Goal: Transaction & Acquisition: Book appointment/travel/reservation

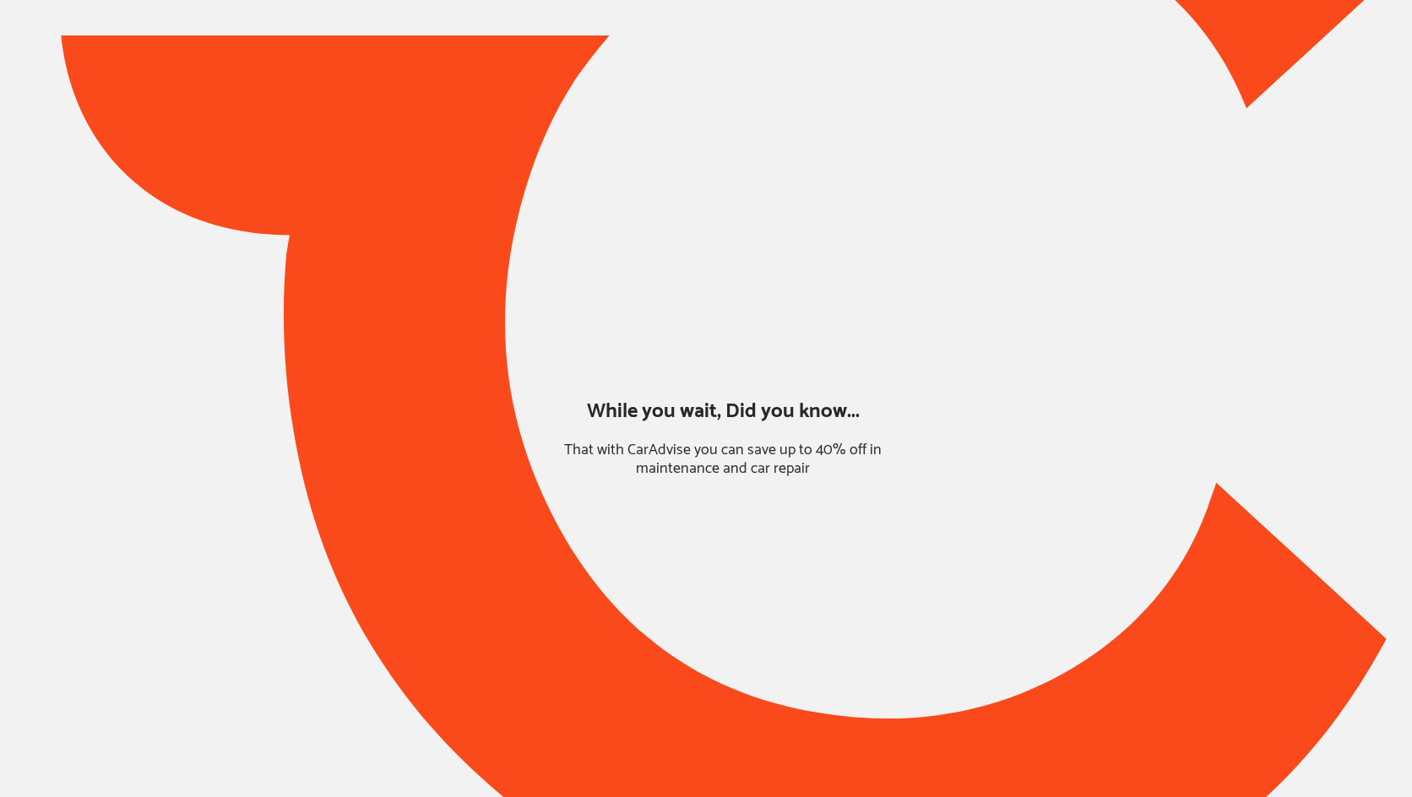
type input "*****"
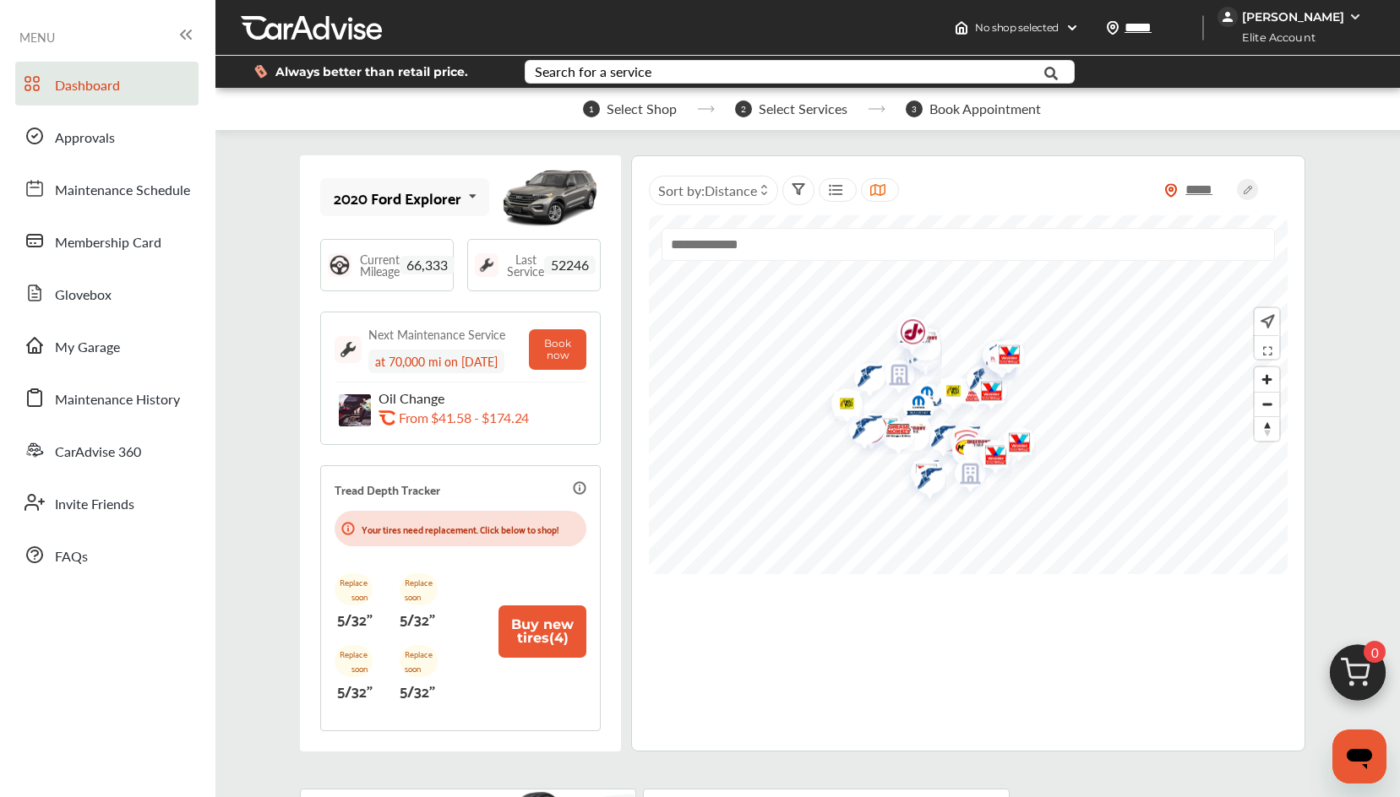
click at [458, 193] on icon at bounding box center [472, 196] width 29 height 36
click at [458, 193] on icon at bounding box center [466, 196] width 29 height 36
click at [634, 79] on div "Search for a service" at bounding box center [593, 72] width 117 height 14
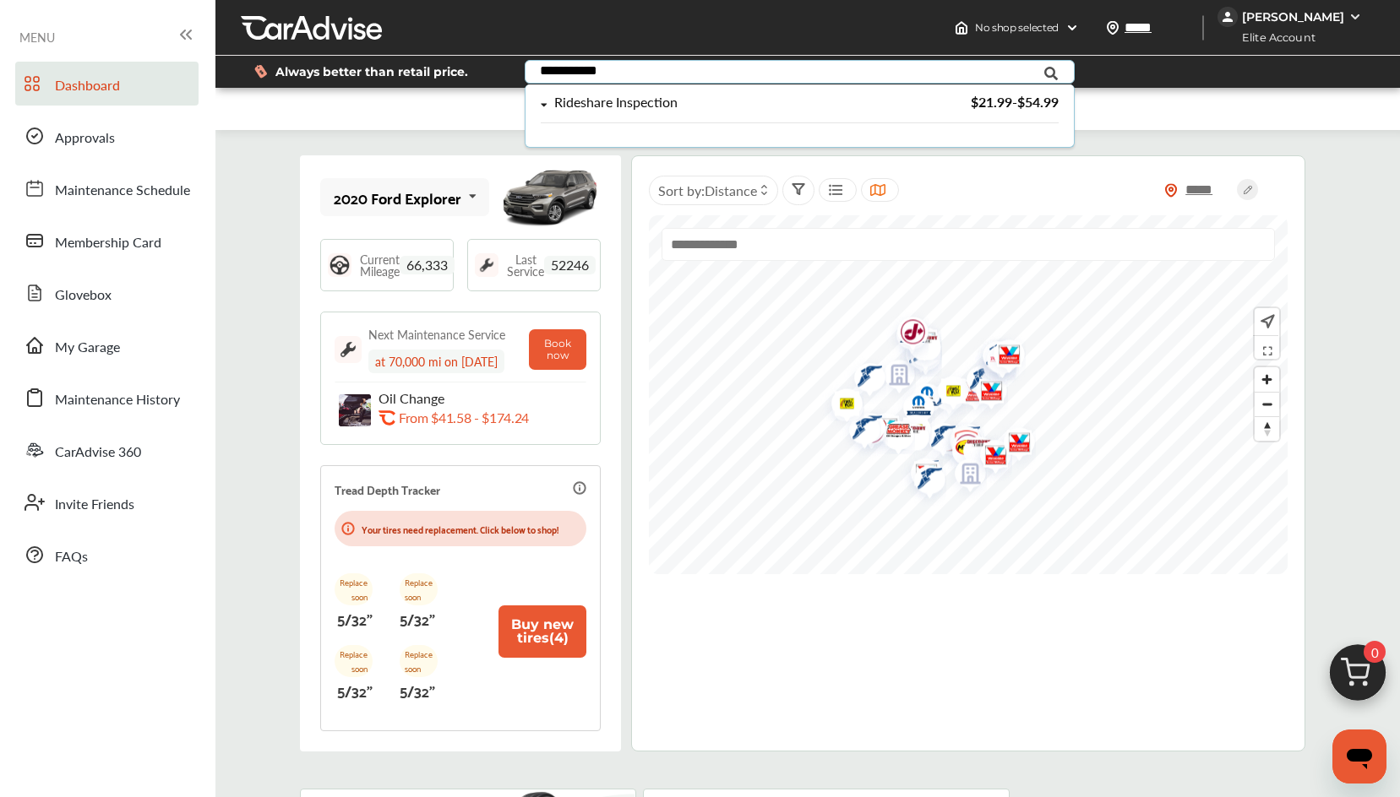
type input "**********"
click at [607, 106] on div "Rideshare Inspection" at bounding box center [615, 102] width 123 height 14
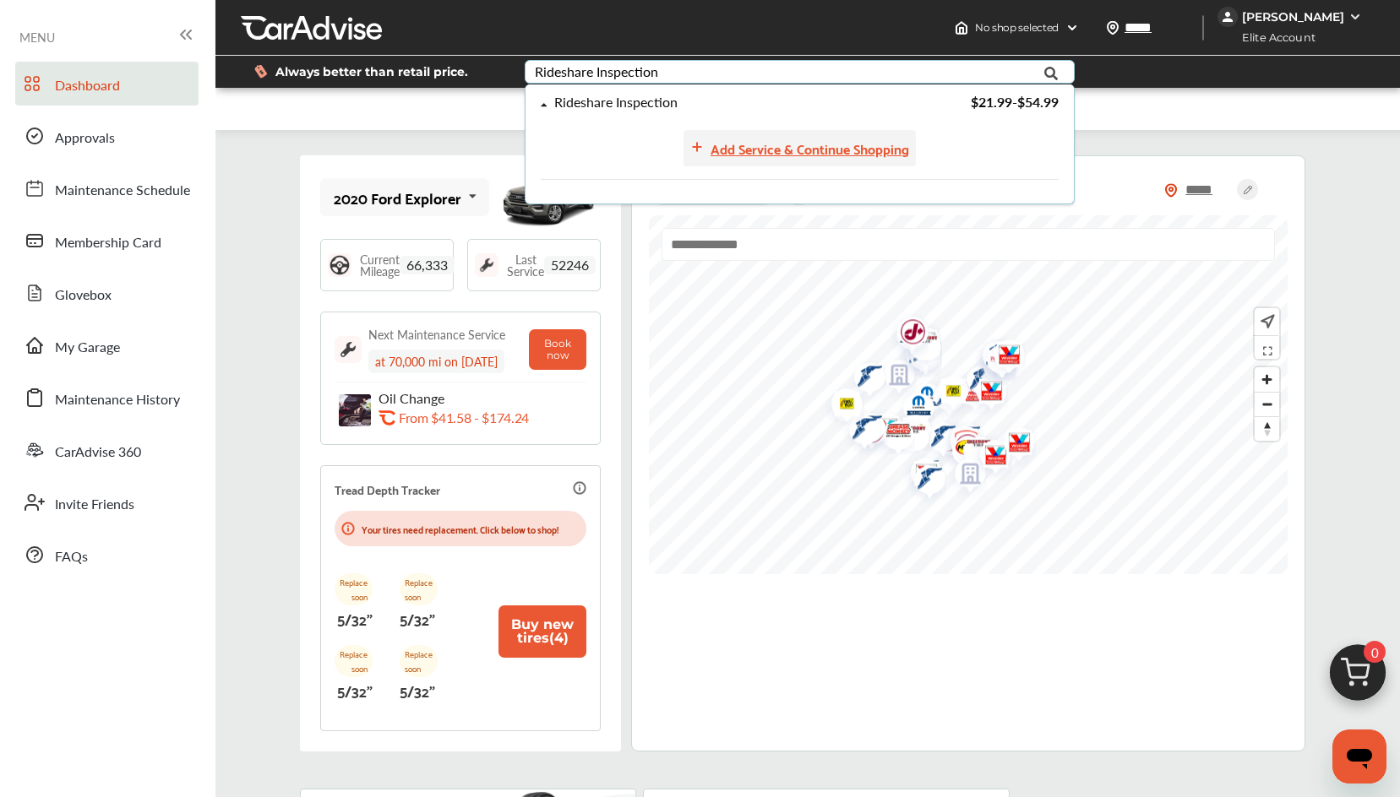
click at [855, 140] on div "Add Service & Continue Shopping" at bounding box center [809, 148] width 199 height 23
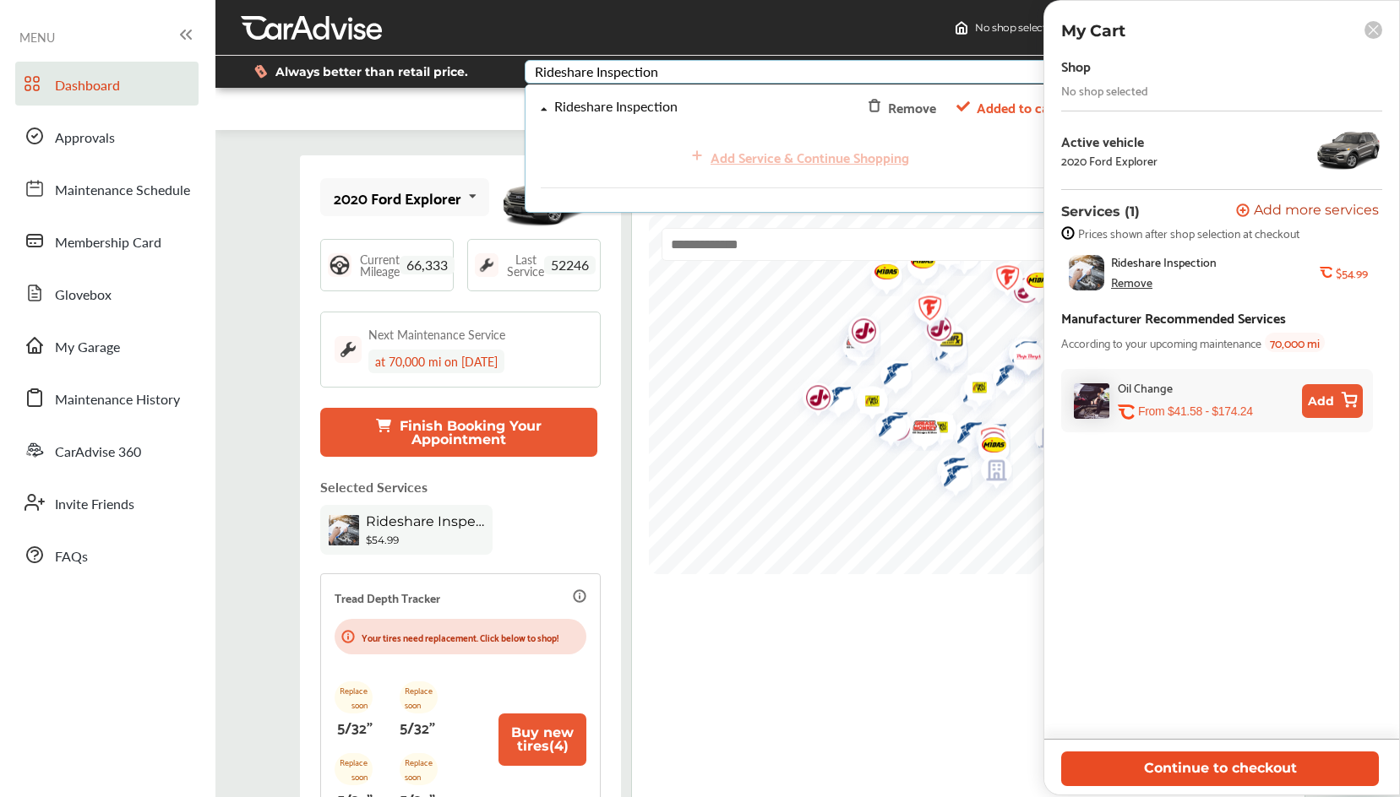
click at [1167, 759] on button "Continue to checkout" at bounding box center [1220, 769] width 318 height 35
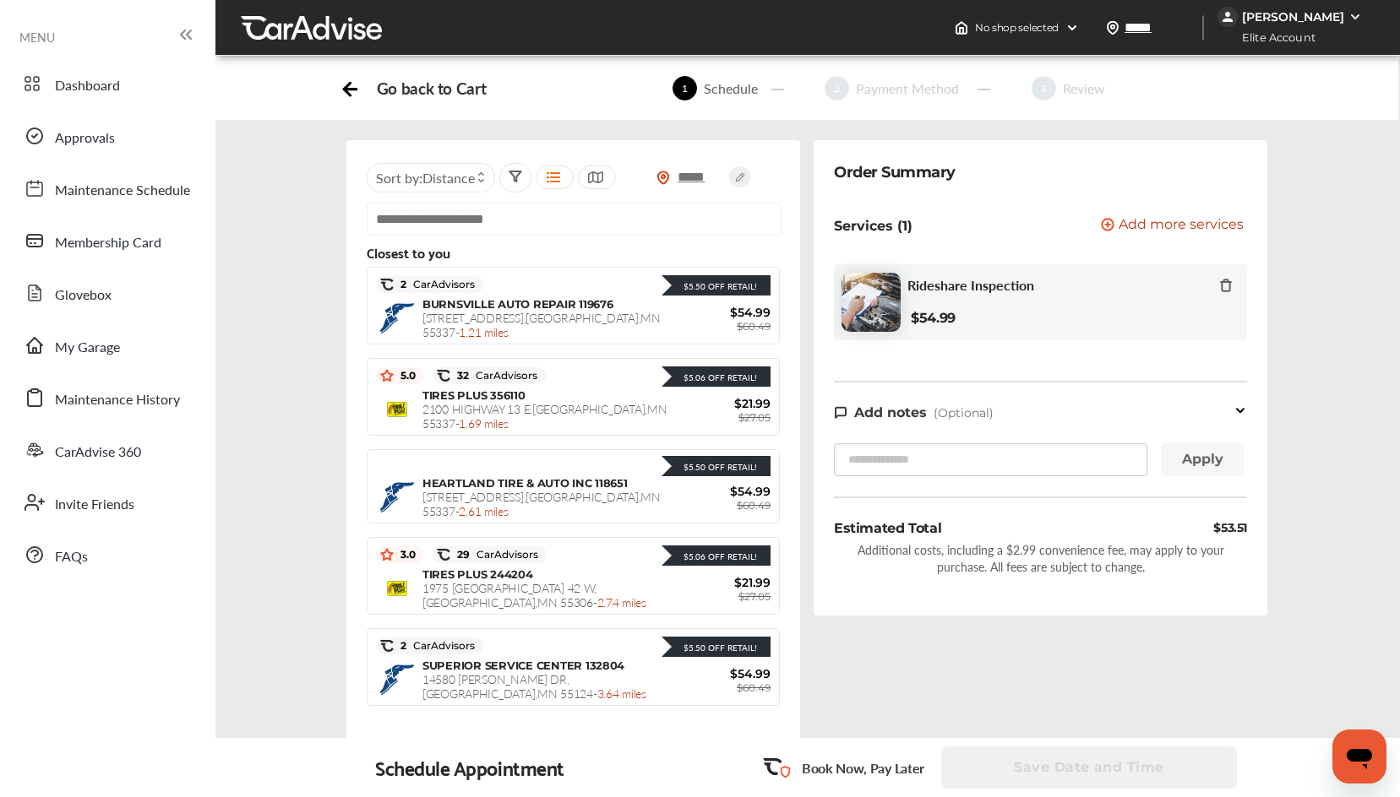
click at [443, 188] on div "Sort by : Distance" at bounding box center [431, 178] width 128 height 30
click at [416, 215] on label at bounding box center [425, 215] width 25 height 0
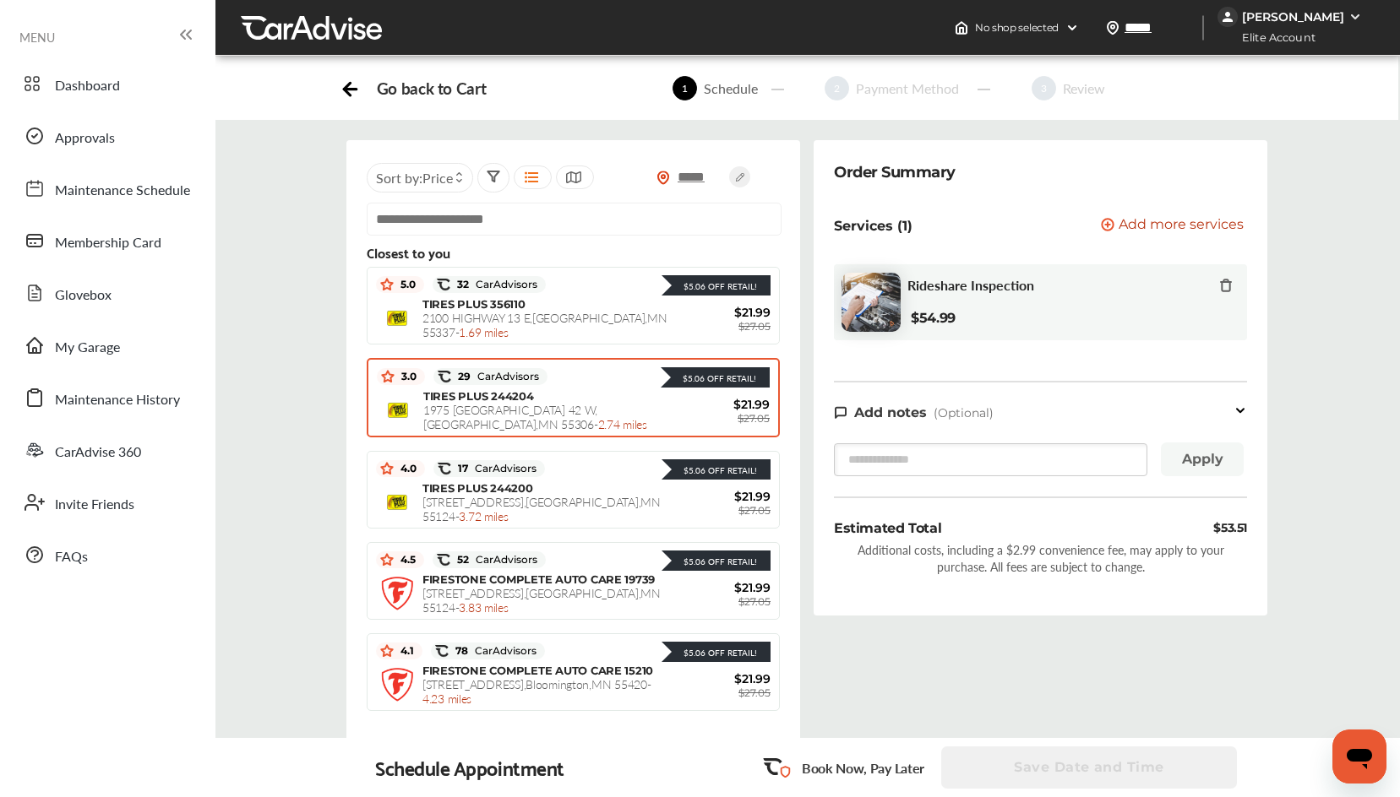
click at [485, 400] on span "TIRES PLUS 244204" at bounding box center [478, 396] width 111 height 14
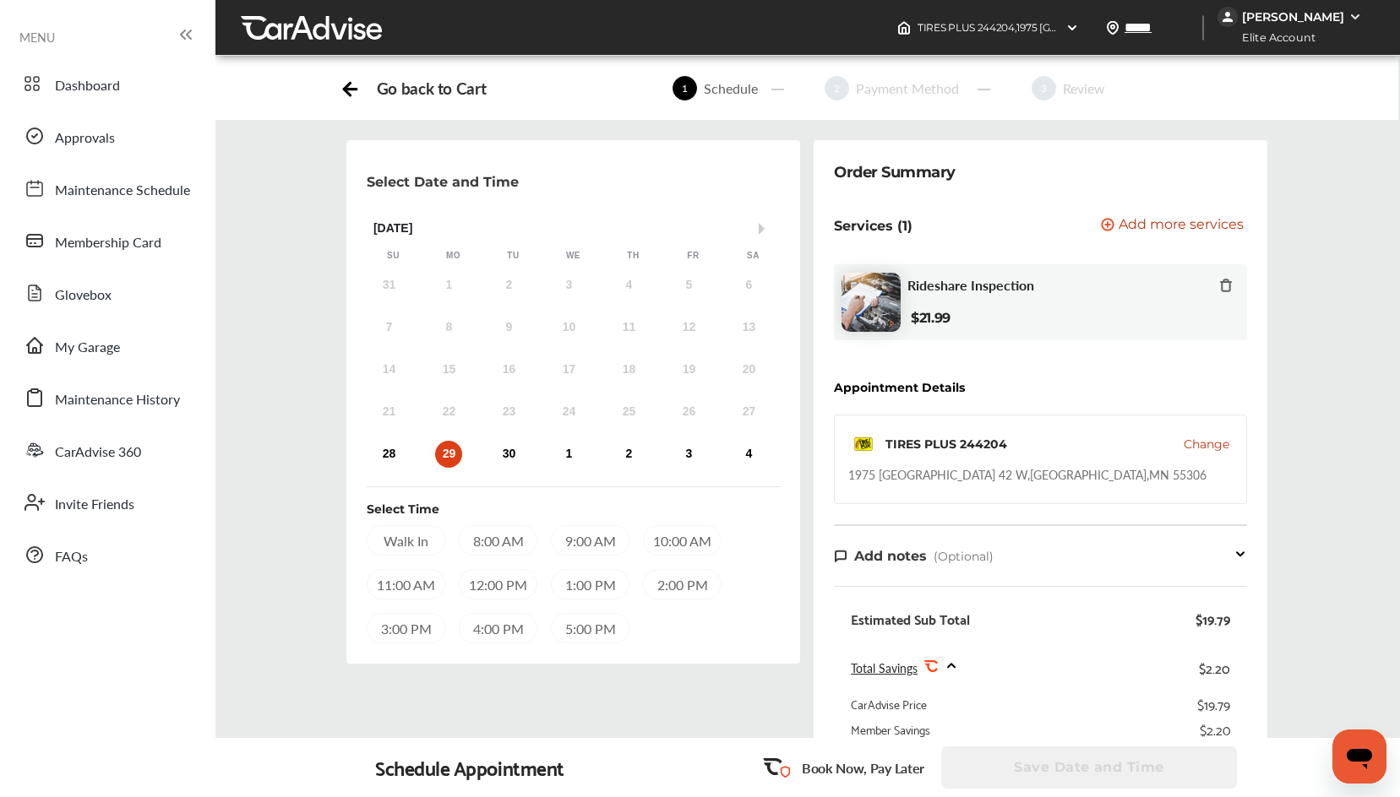
click at [428, 90] on div "Go back to Cart" at bounding box center [431, 88] width 109 height 19
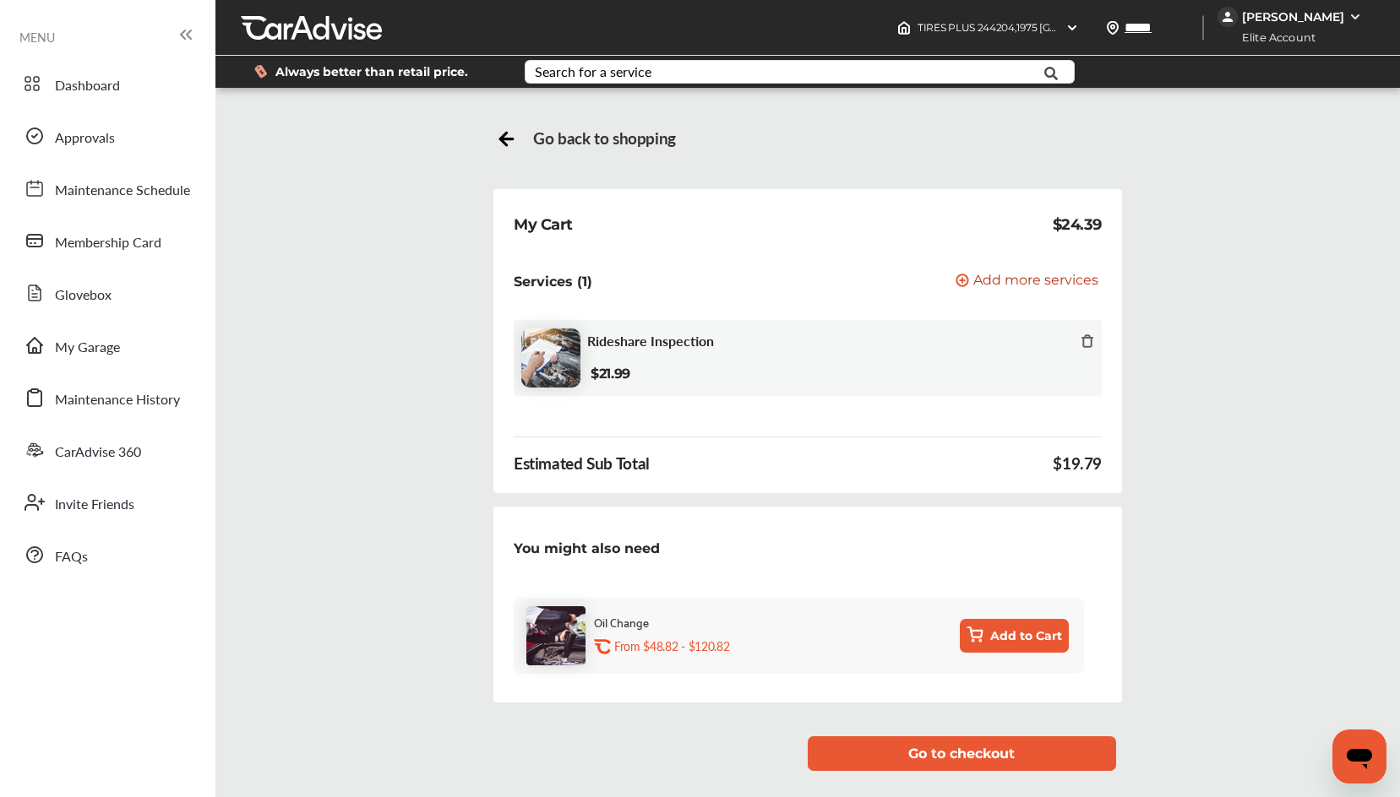
click at [536, 133] on span "Go back to shopping" at bounding box center [604, 137] width 143 height 19
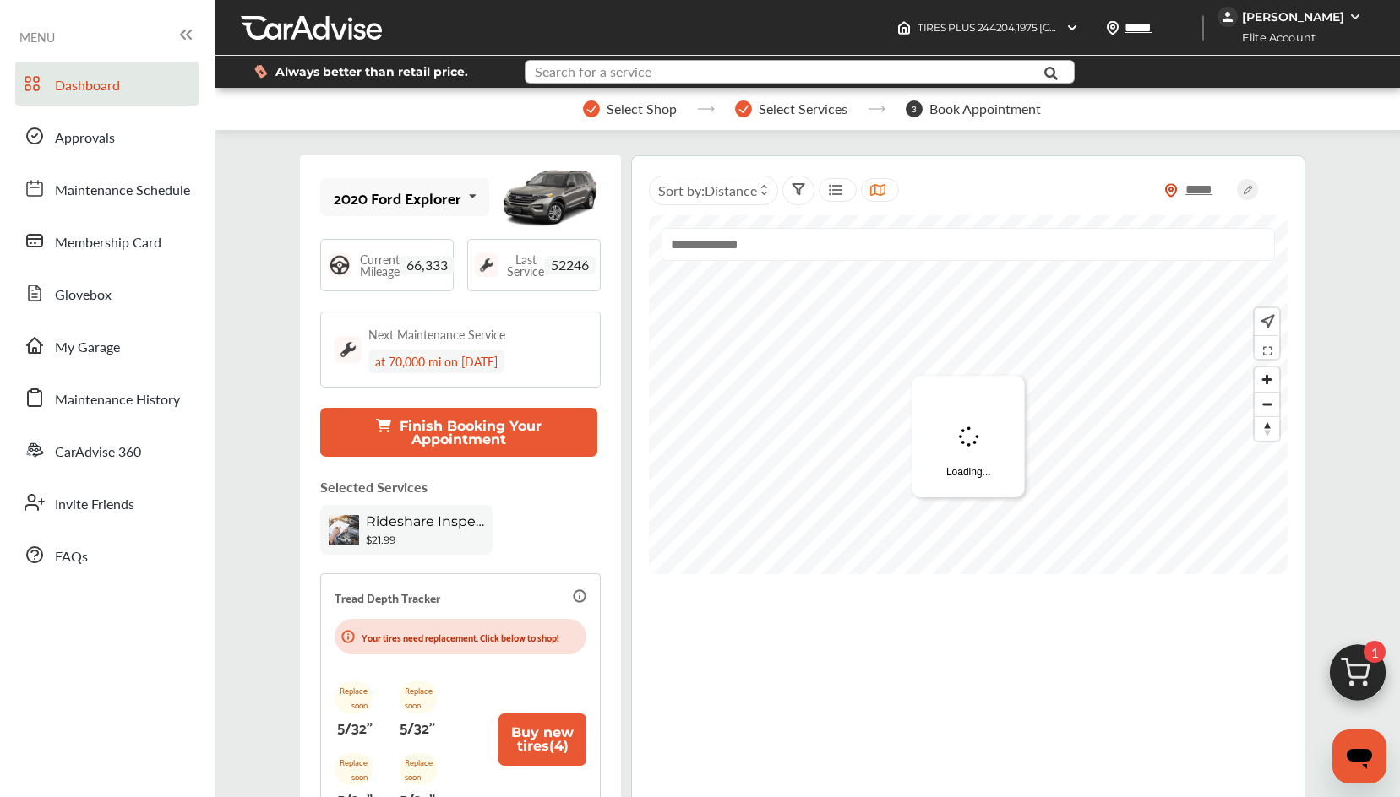
click at [679, 74] on input "text" at bounding box center [780, 74] width 508 height 26
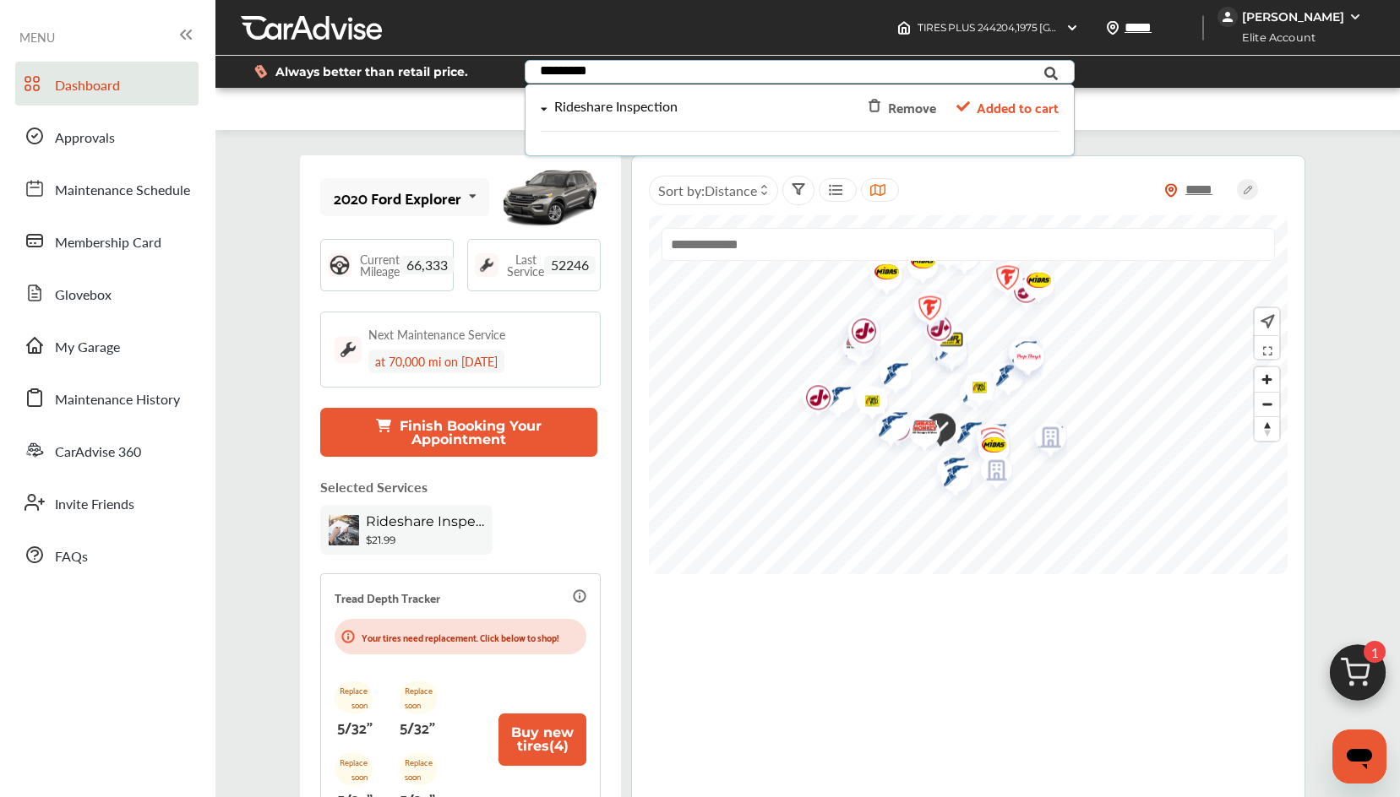
type input "*********"
click at [626, 108] on div "Rideshare Inspection" at bounding box center [614, 107] width 123 height 14
click at [575, 509] on div "Rideshare Inspection $21.99" at bounding box center [450, 530] width 261 height 50
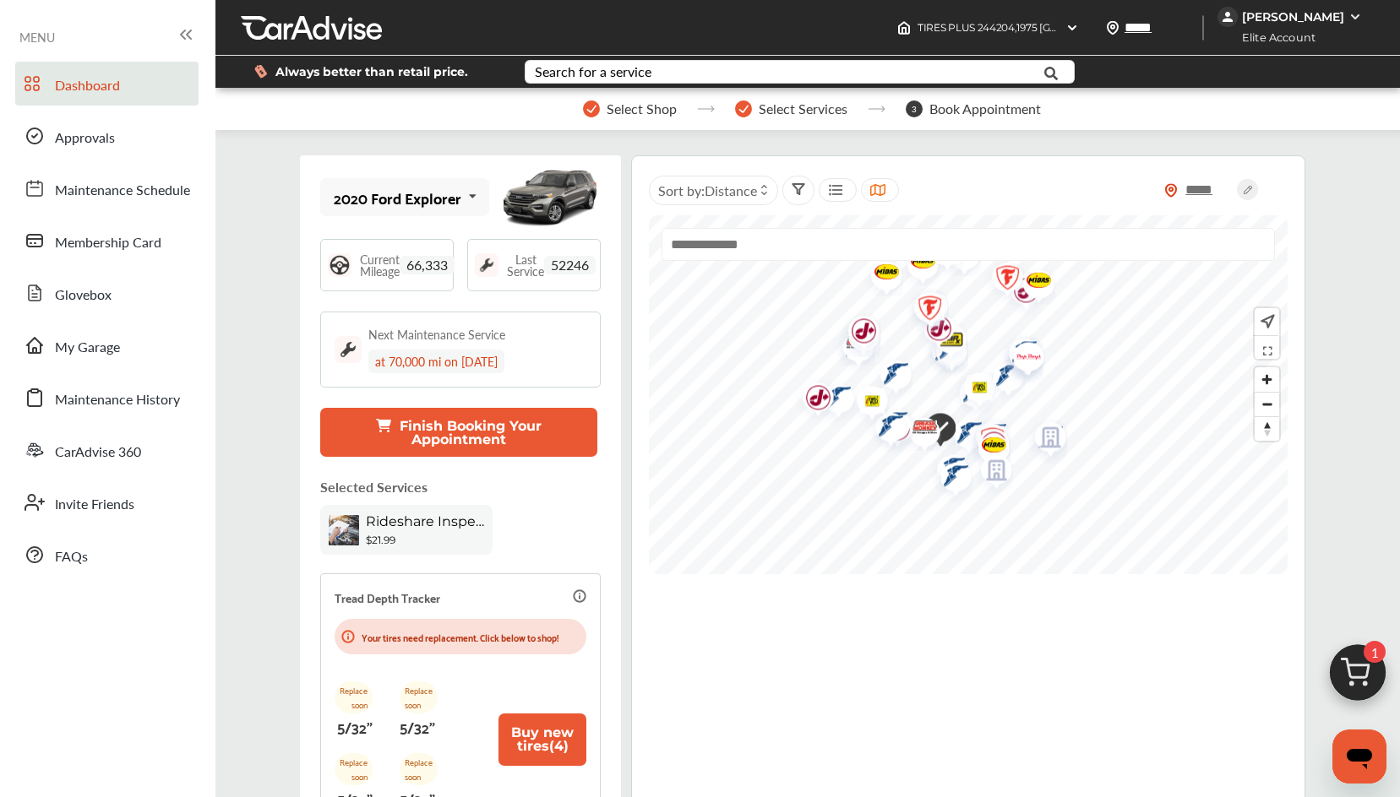
click at [520, 427] on button "Finish Booking Your Appointment" at bounding box center [459, 432] width 278 height 49
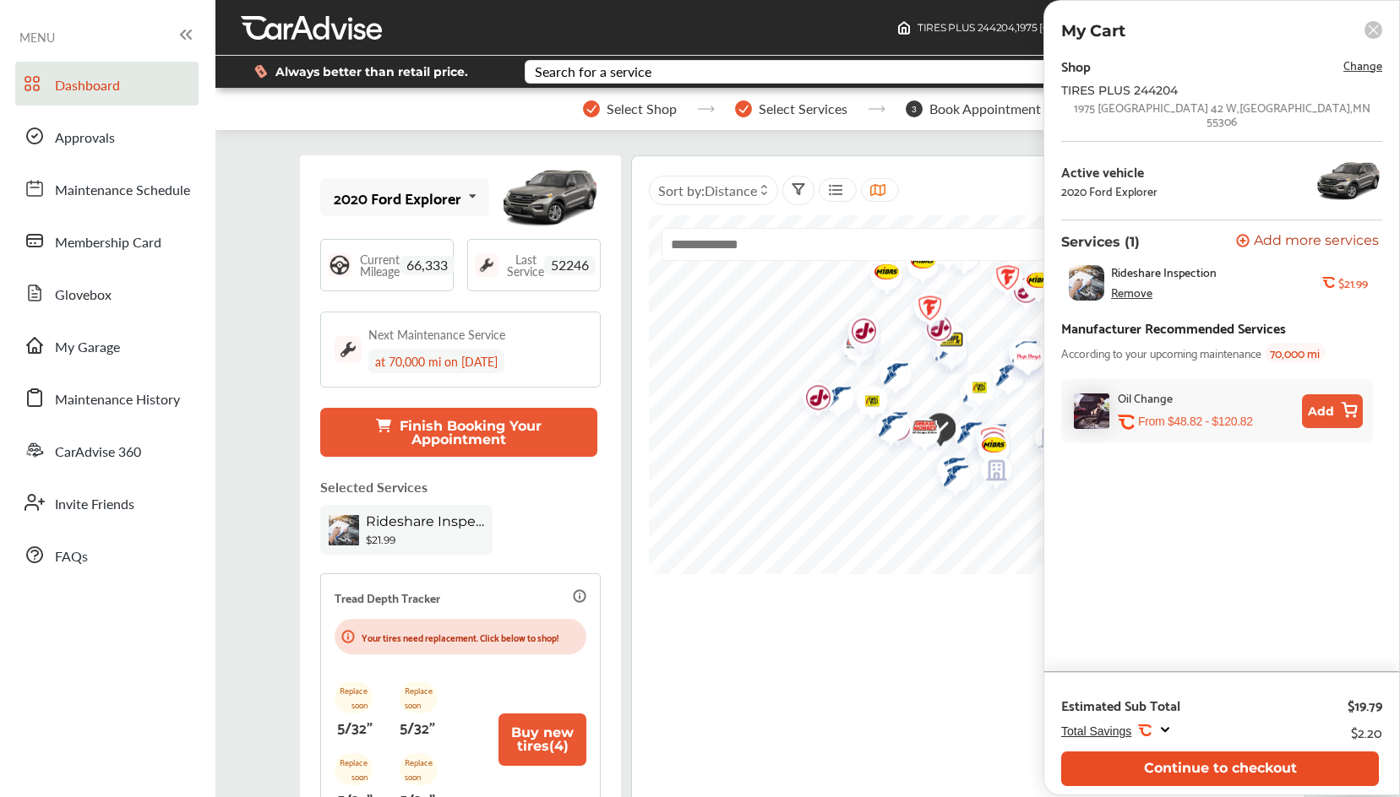
click at [1233, 776] on button "Continue to checkout" at bounding box center [1220, 769] width 318 height 35
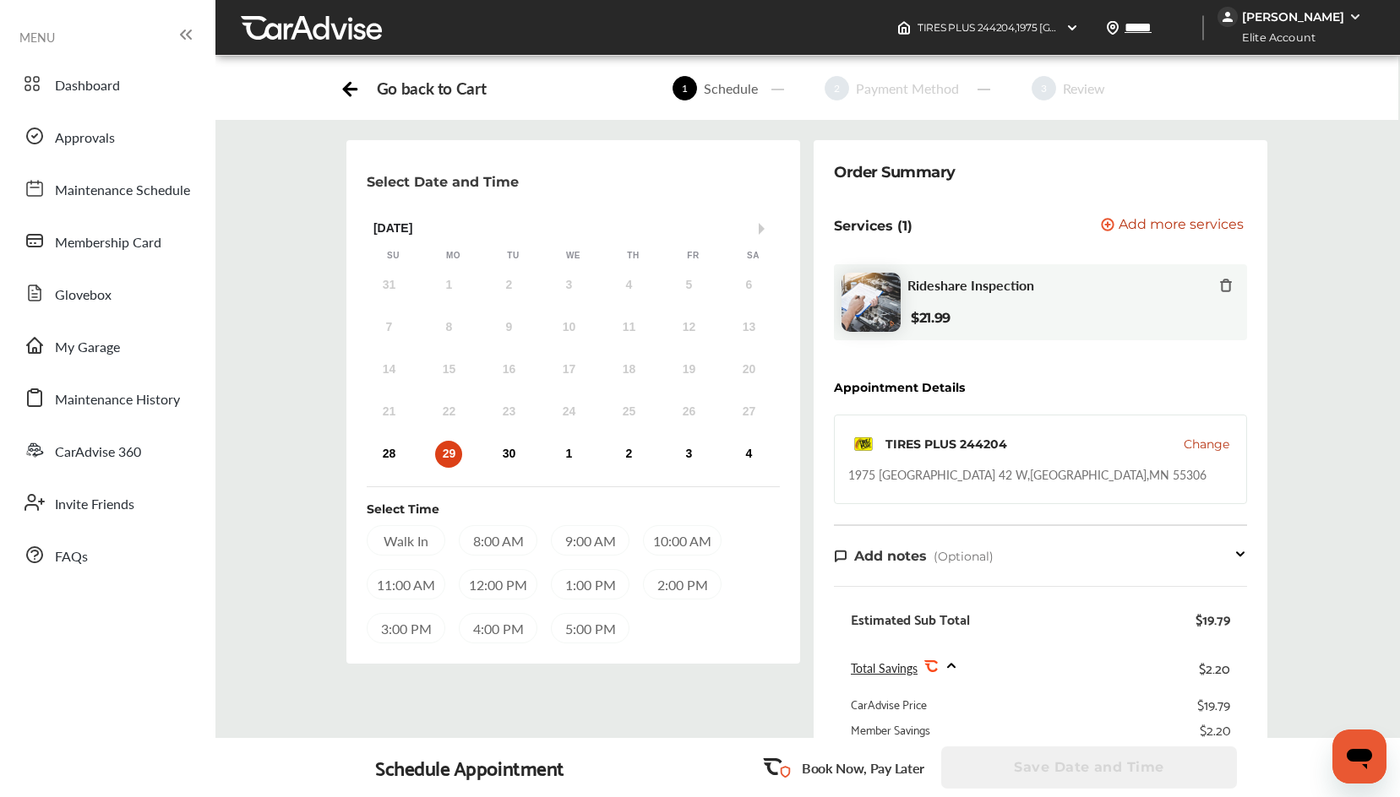
click at [1204, 449] on span "Change" at bounding box center [1207, 444] width 46 height 17
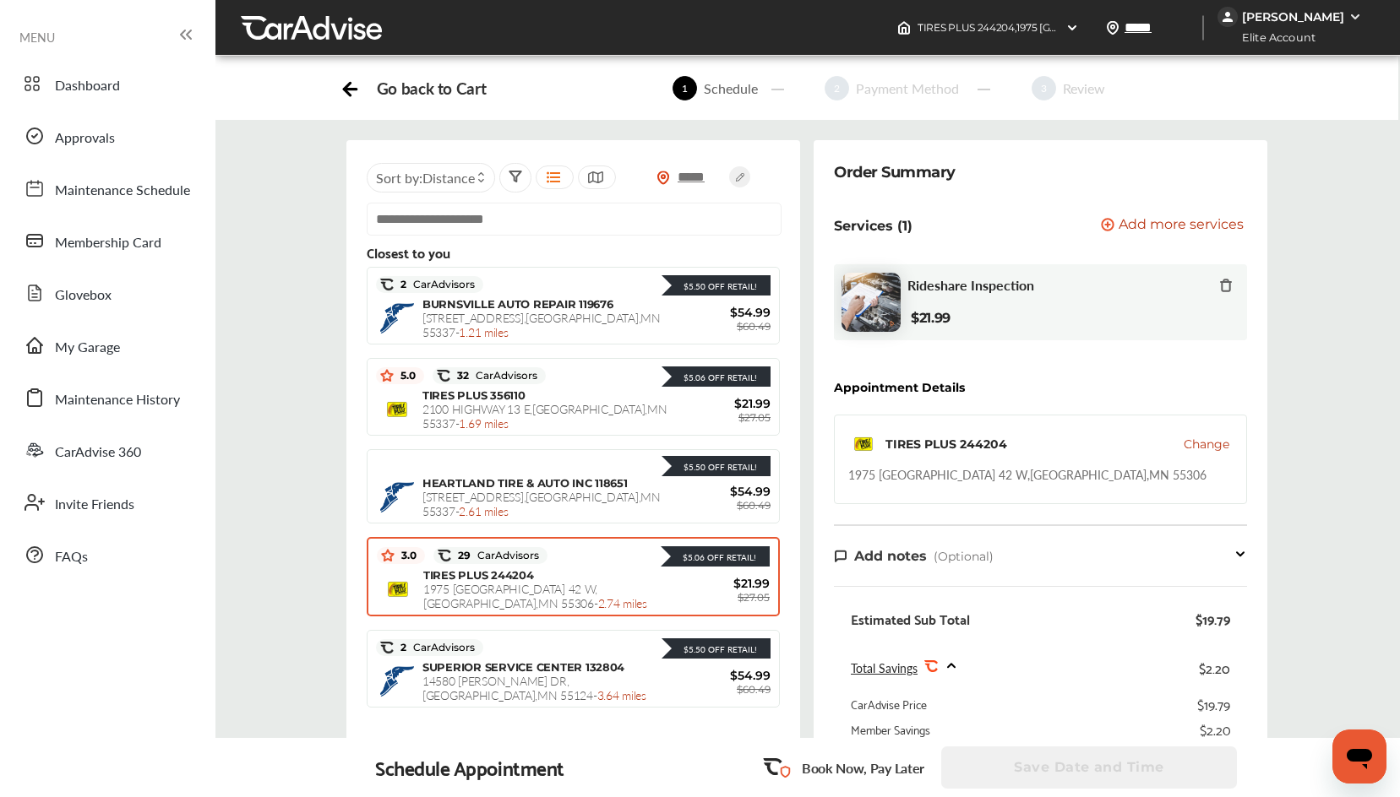
click at [433, 180] on span "Distance" at bounding box center [448, 177] width 52 height 19
click at [417, 215] on label at bounding box center [425, 215] width 25 height 0
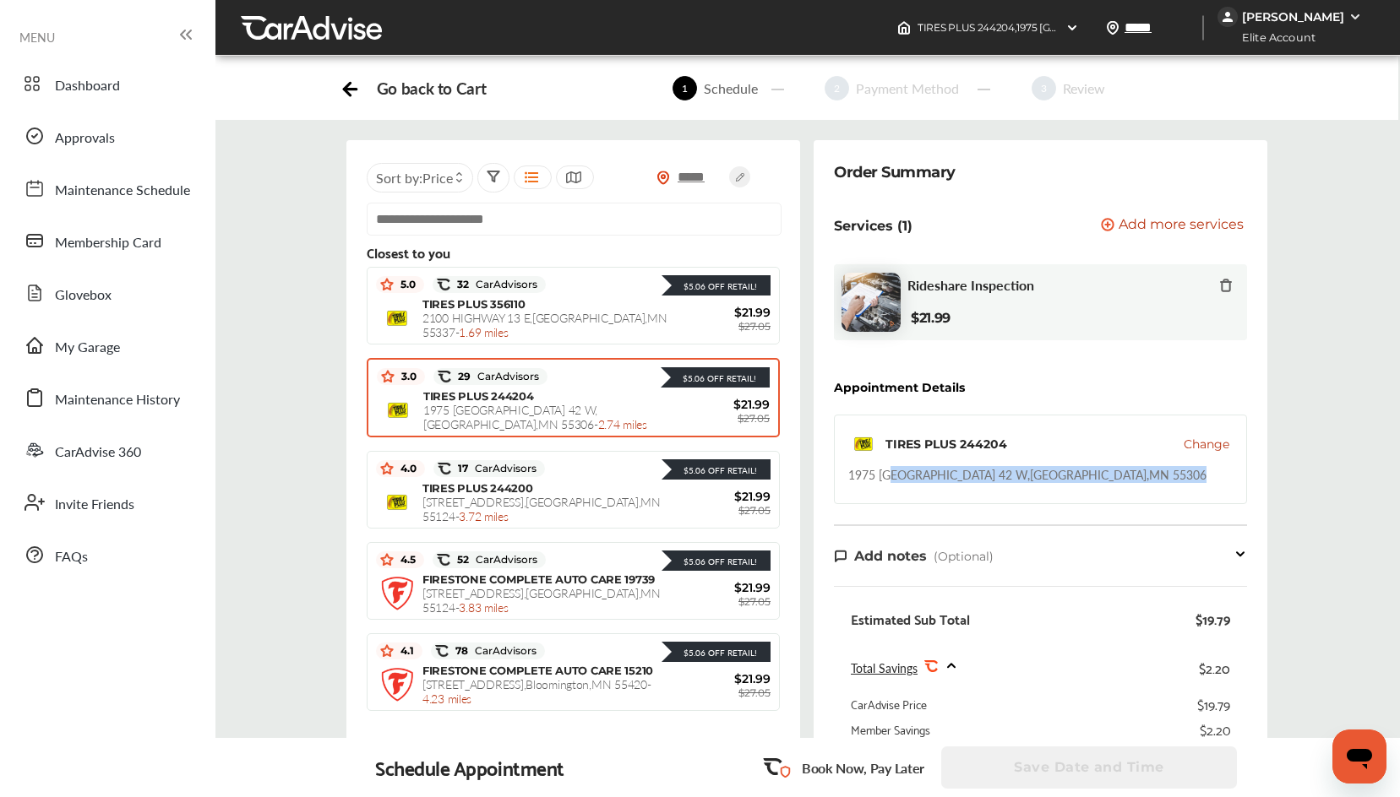
drag, startPoint x: 1129, startPoint y: 492, endPoint x: 893, endPoint y: 496, distance: 236.6
click at [893, 496] on div "TIRES PLUS 244204 Change [STREET_ADDRESS]" at bounding box center [1040, 460] width 413 height 90
click at [1086, 481] on div "1975 [GEOGRAPHIC_DATA][STREET_ADDRESS]" at bounding box center [1027, 474] width 358 height 17
drag, startPoint x: 1110, startPoint y: 475, endPoint x: 852, endPoint y: 476, distance: 258.5
click at [852, 476] on div "1975 [GEOGRAPHIC_DATA][STREET_ADDRESS]" at bounding box center [1027, 474] width 358 height 17
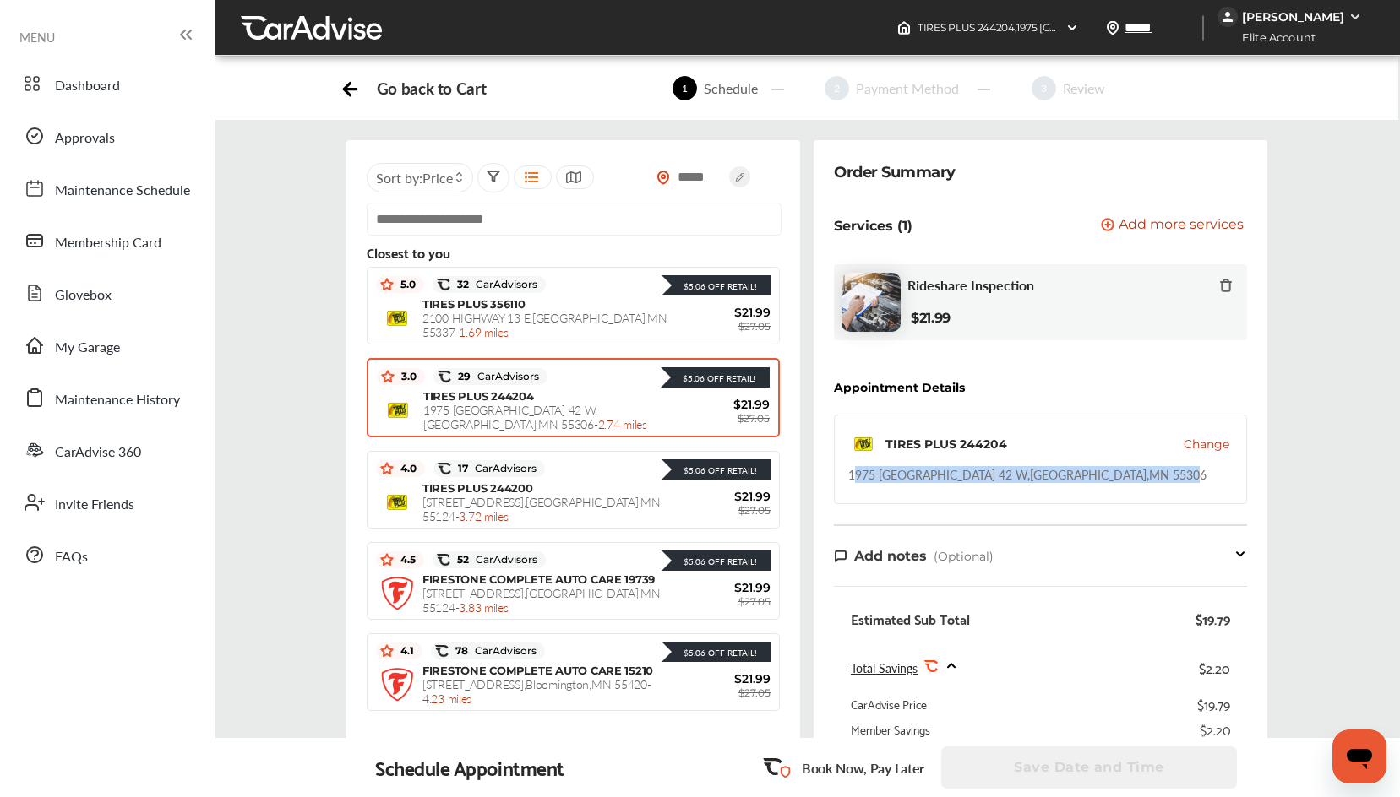
click at [862, 476] on div "1975 [GEOGRAPHIC_DATA][STREET_ADDRESS]" at bounding box center [1027, 474] width 358 height 17
drag, startPoint x: 1156, startPoint y: 479, endPoint x: 1131, endPoint y: 481, distance: 24.6
click at [1131, 481] on div "TIRES PLUS 244204 Change [STREET_ADDRESS]" at bounding box center [1040, 460] width 413 height 90
copy div "1975 [GEOGRAPHIC_DATA][STREET_ADDRESS]"
drag, startPoint x: 955, startPoint y: 381, endPoint x: 886, endPoint y: 381, distance: 69.3
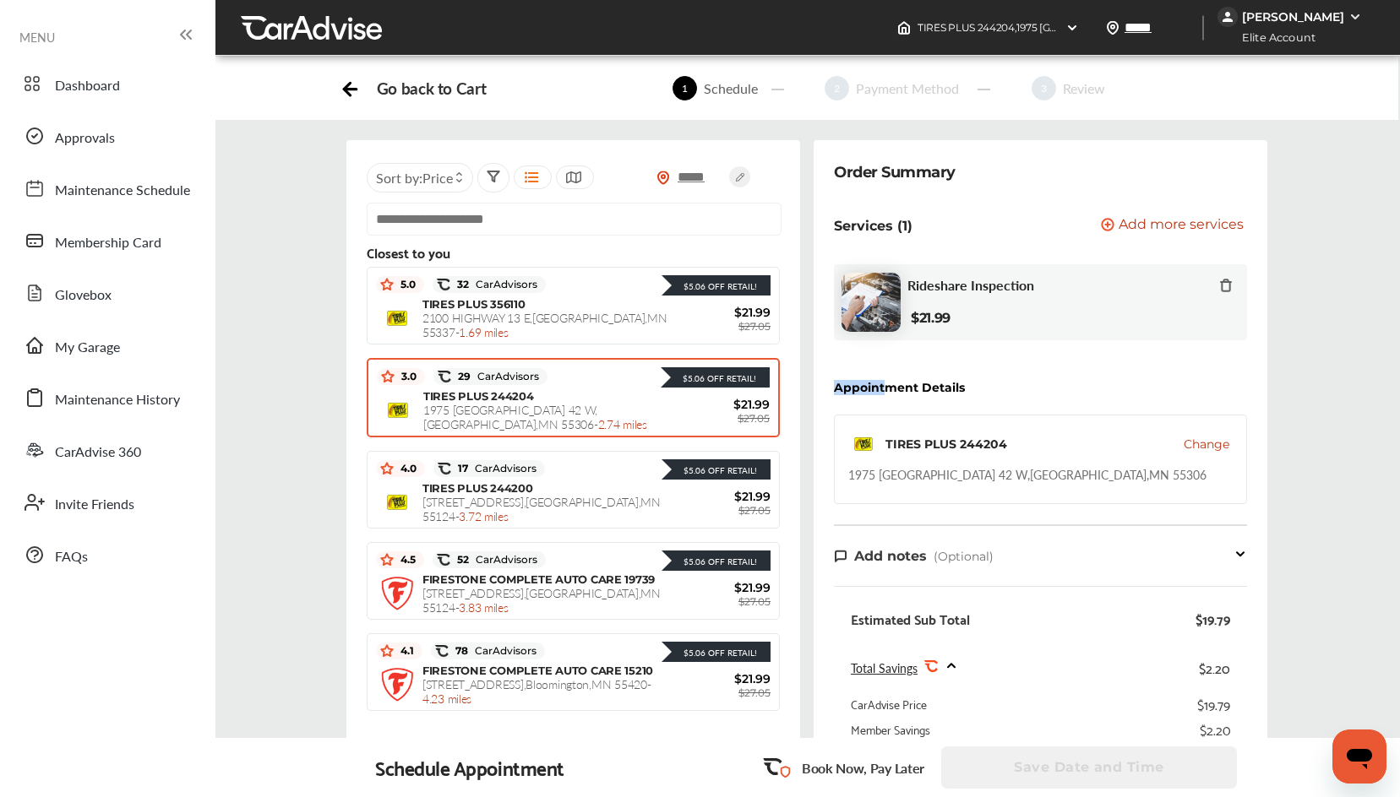
click at [886, 381] on div "Order Summary Services (1) Add a service Add more services Rideshare Inspection…" at bounding box center [1041, 569] width 454 height 859
click at [1167, 382] on div "Order Summary Services (1) Add a service Add more services Rideshare Inspection…" at bounding box center [1041, 569] width 454 height 859
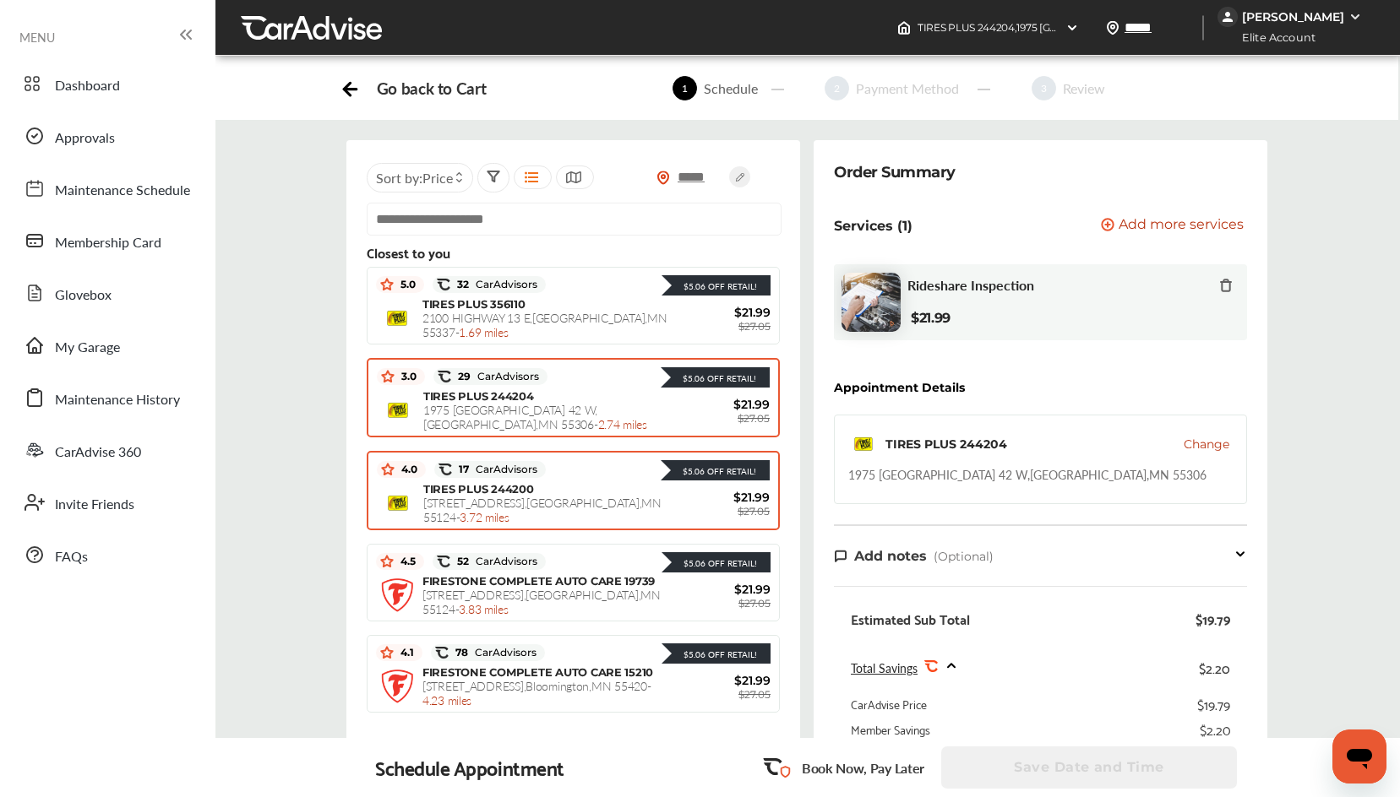
click at [580, 498] on span "[STREET_ADDRESS] - 3.72 miles" at bounding box center [542, 509] width 238 height 31
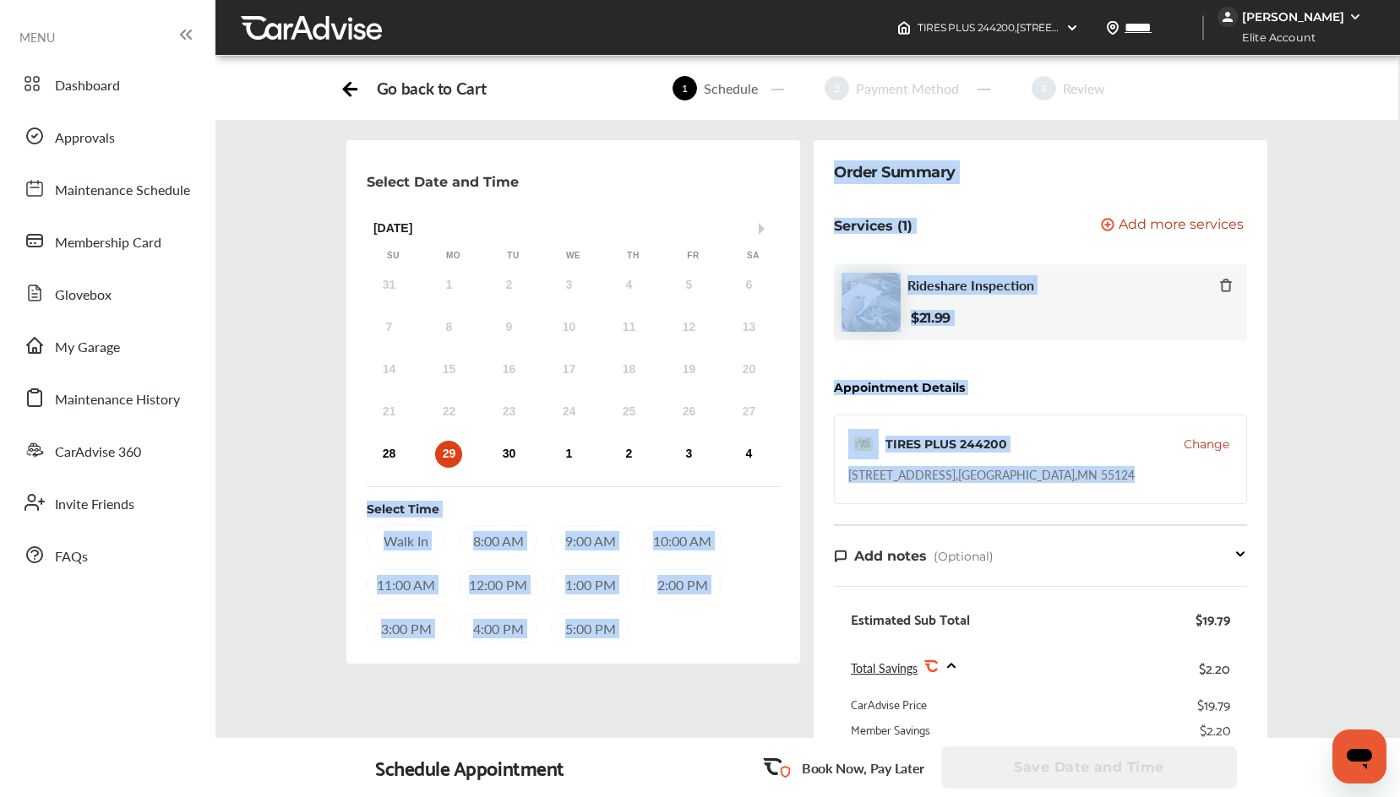
drag, startPoint x: 1077, startPoint y: 476, endPoint x: 804, endPoint y: 491, distance: 273.3
click at [804, 491] on div "Select Date and Time Next Month [DATE] Su Mo Tu We Th Fr Sa 31 1 2 3 4 5 6 7 8 …" at bounding box center [807, 576] width 1210 height 873
click at [900, 482] on div "[STREET_ADDRESS]" at bounding box center [991, 474] width 286 height 17
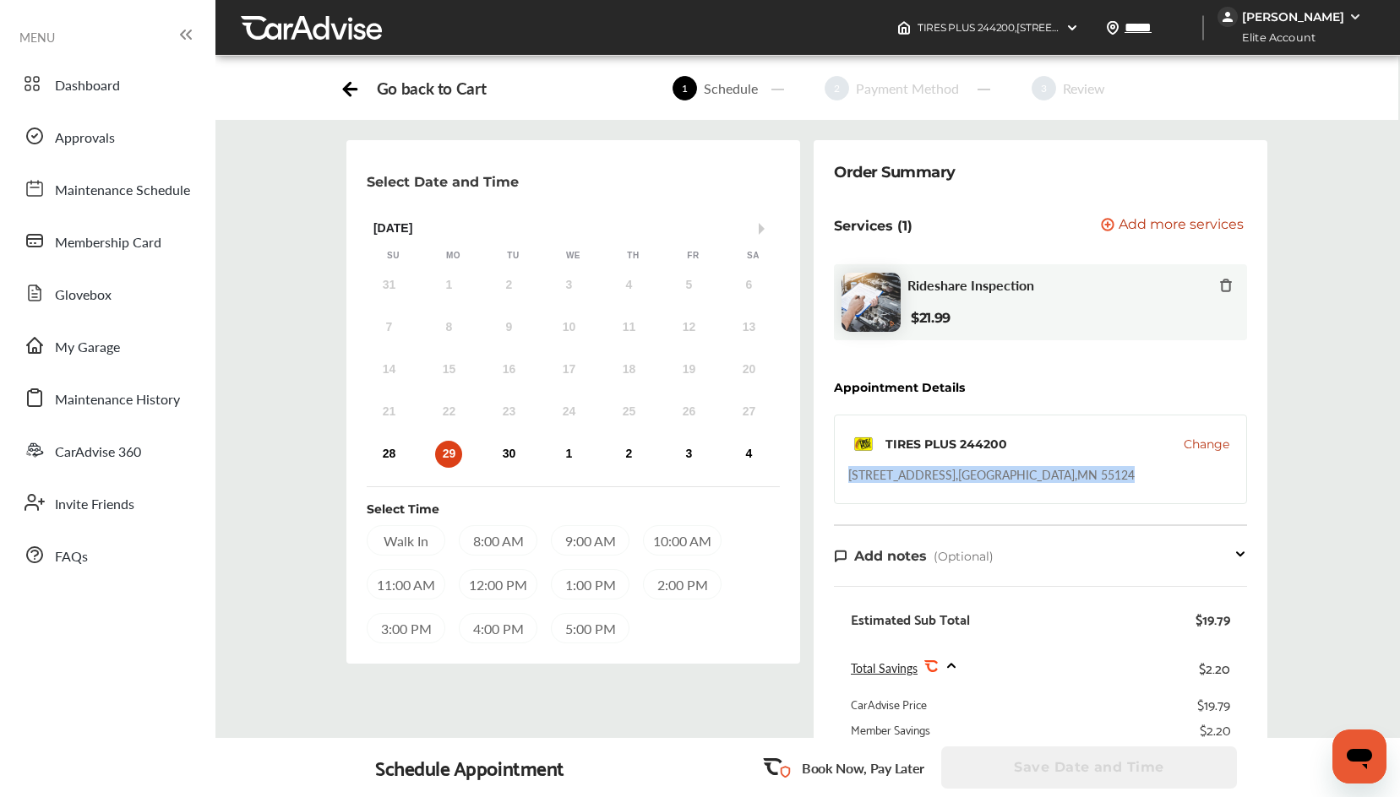
drag, startPoint x: 1094, startPoint y: 480, endPoint x: 850, endPoint y: 487, distance: 244.3
click at [850, 487] on div "TIRES PLUS 244200 Change [STREET_ADDRESS]" at bounding box center [1040, 460] width 413 height 90
copy div "[STREET_ADDRESS]"
click at [1204, 438] on span "Change" at bounding box center [1207, 444] width 46 height 17
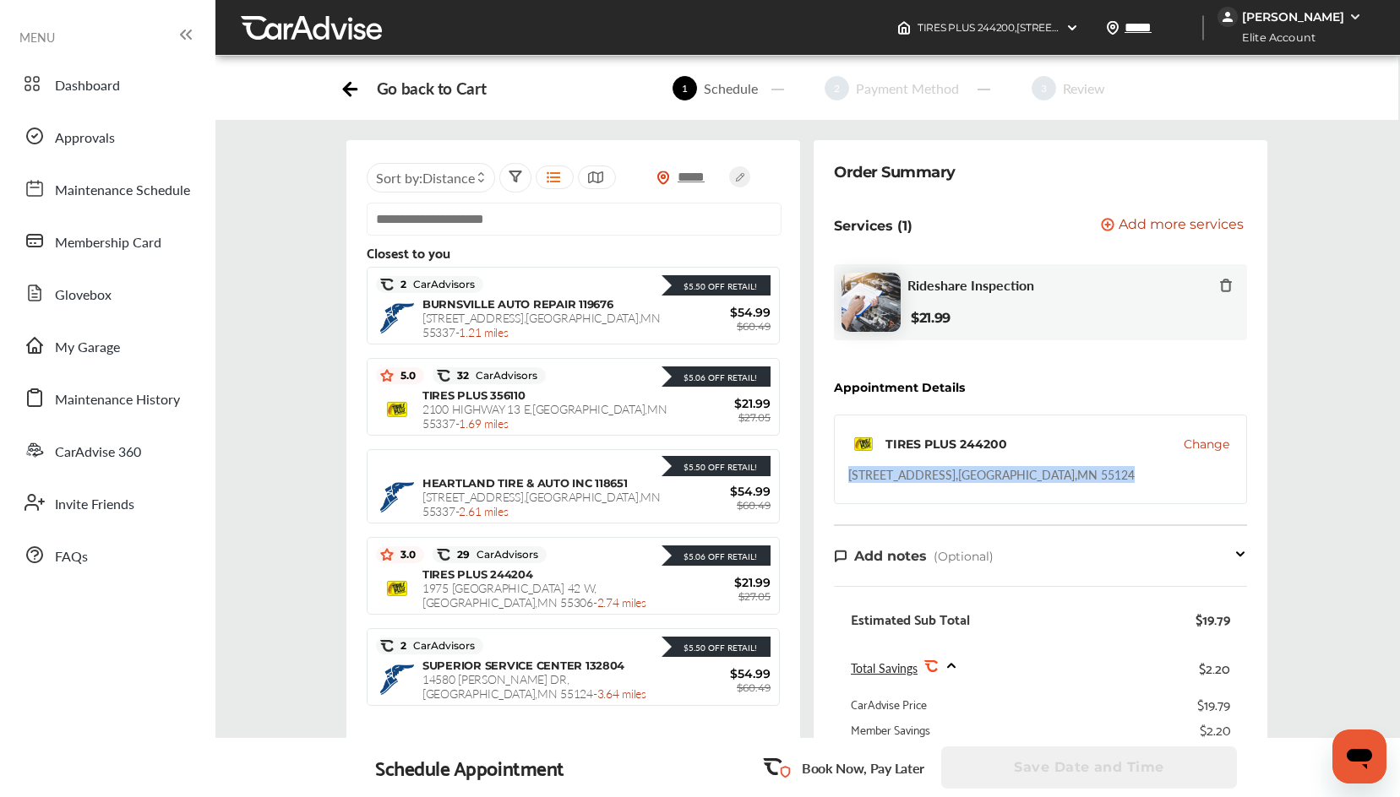
click at [1319, 428] on div "***** Sort by : Distance Closest to you $5.50 Off Retail! 2 CarAdvisors $5.50 O…" at bounding box center [807, 576] width 1210 height 873
click at [474, 183] on span "Distance" at bounding box center [448, 177] width 52 height 19
click at [467, 215] on div "Price" at bounding box center [463, 222] width 101 height 14
click at [441, 221] on span "Price" at bounding box center [450, 222] width 25 height 14
click at [430, 224] on div at bounding box center [425, 222] width 25 height 14
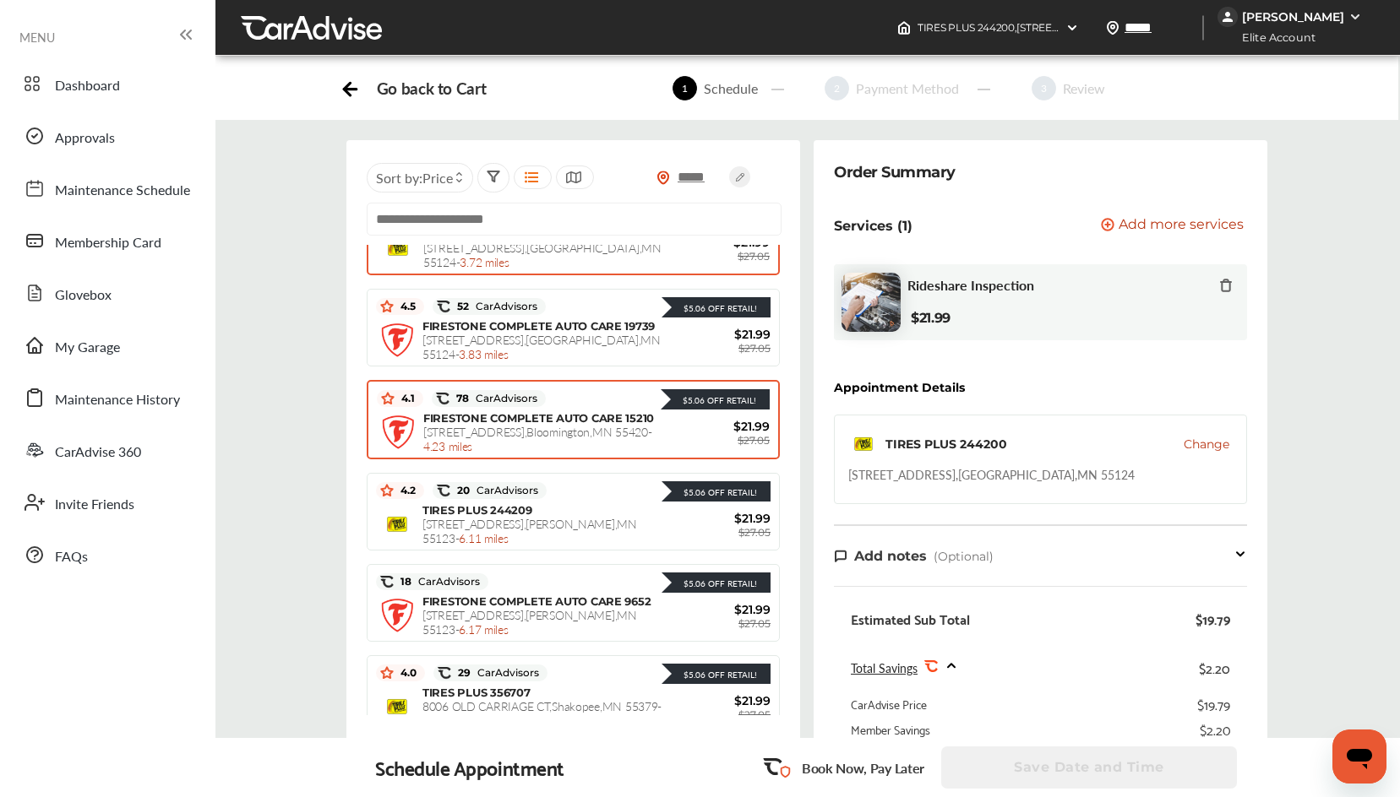
scroll to position [169, 0]
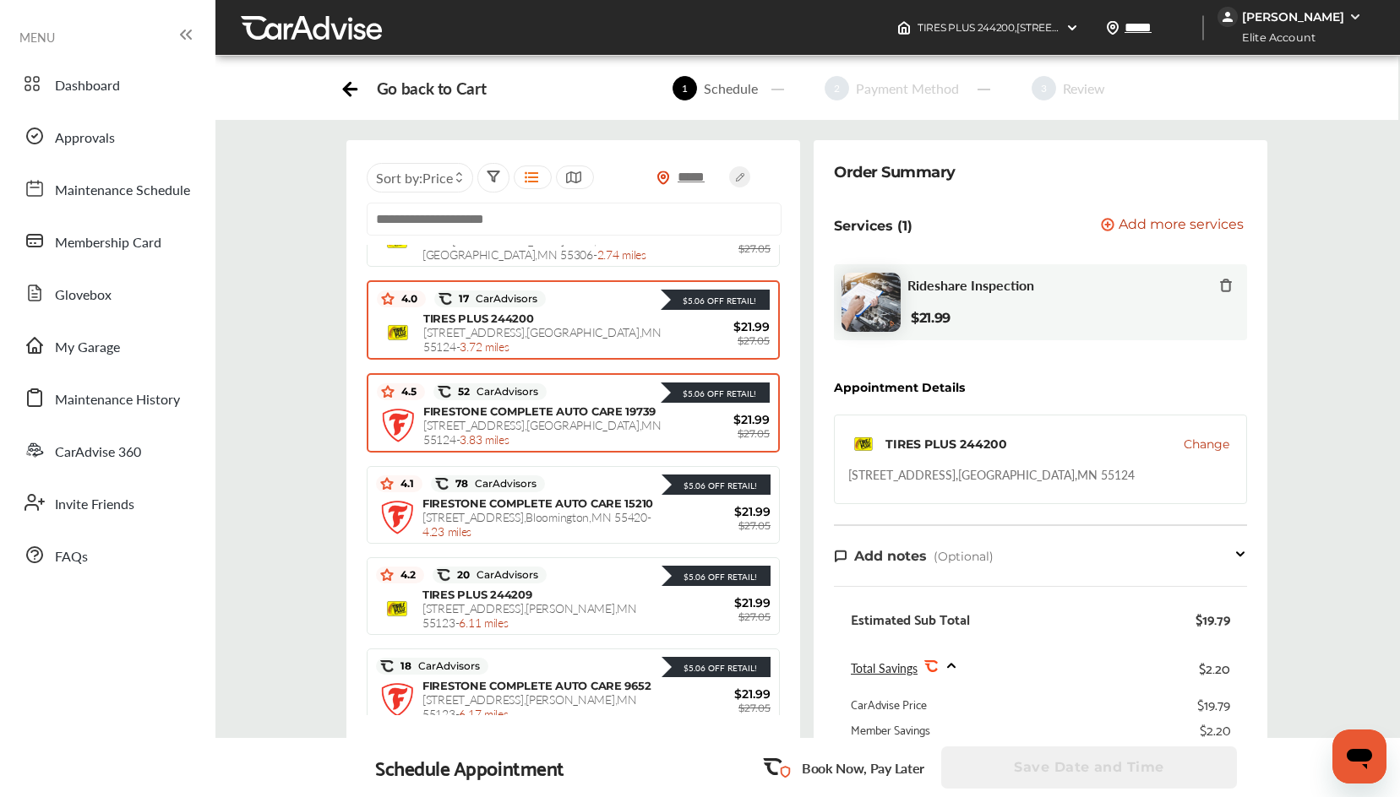
click at [481, 399] on div "52 CarAdvisors" at bounding box center [489, 392] width 113 height 17
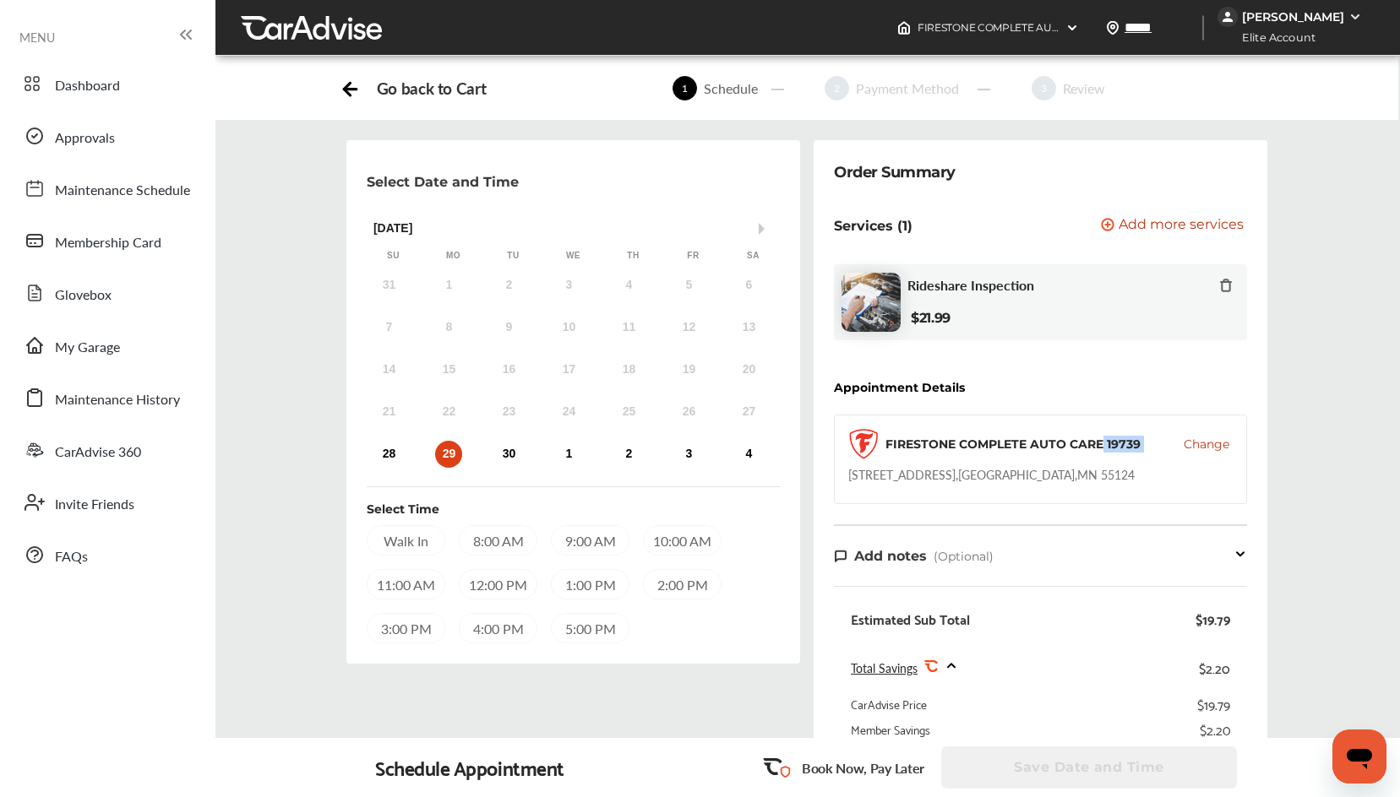
drag, startPoint x: 1103, startPoint y: 478, endPoint x: 881, endPoint y: 480, distance: 222.2
click at [880, 480] on div "FIRESTONE COMPLETE AUTO CARE 19739 Change [STREET_ADDRESS]" at bounding box center [1040, 460] width 413 height 90
click at [959, 474] on div "[STREET_ADDRESS]" at bounding box center [991, 474] width 286 height 17
drag, startPoint x: 1058, startPoint y: 480, endPoint x: 1032, endPoint y: 482, distance: 25.5
click at [1032, 482] on div "[STREET_ADDRESS]" at bounding box center [991, 474] width 286 height 17
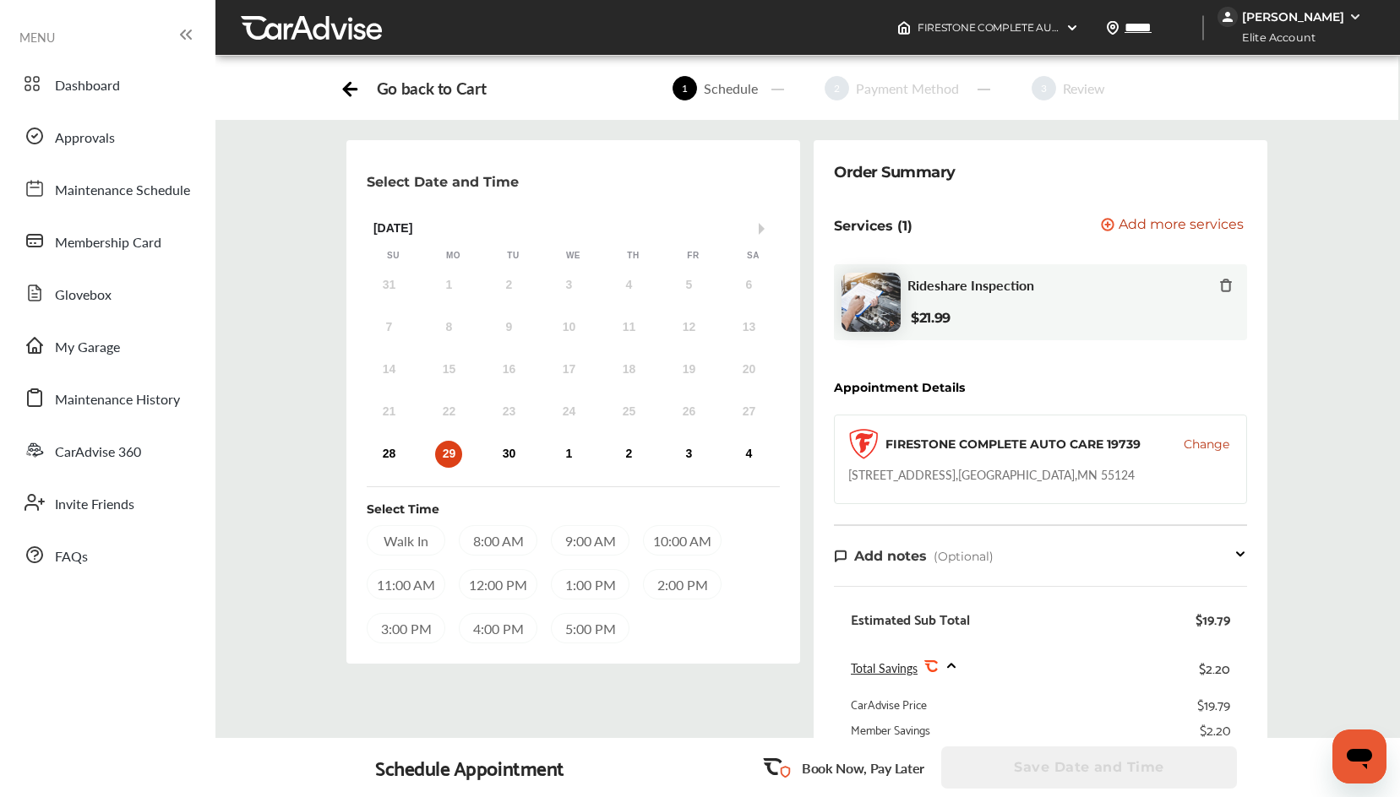
click at [1136, 479] on div "FIRESTONE COMPLETE AUTO CARE 19739 Change [STREET_ADDRESS]" at bounding box center [1040, 460] width 413 height 90
drag, startPoint x: 1070, startPoint y: 477, endPoint x: 954, endPoint y: 480, distance: 116.6
click at [954, 480] on div "FIRESTONE COMPLETE AUTO CARE 19739 Change [STREET_ADDRESS]" at bounding box center [1040, 460] width 413 height 90
click at [954, 480] on div "[STREET_ADDRESS]" at bounding box center [991, 474] width 286 height 17
drag, startPoint x: 859, startPoint y: 476, endPoint x: 1083, endPoint y: 481, distance: 223.9
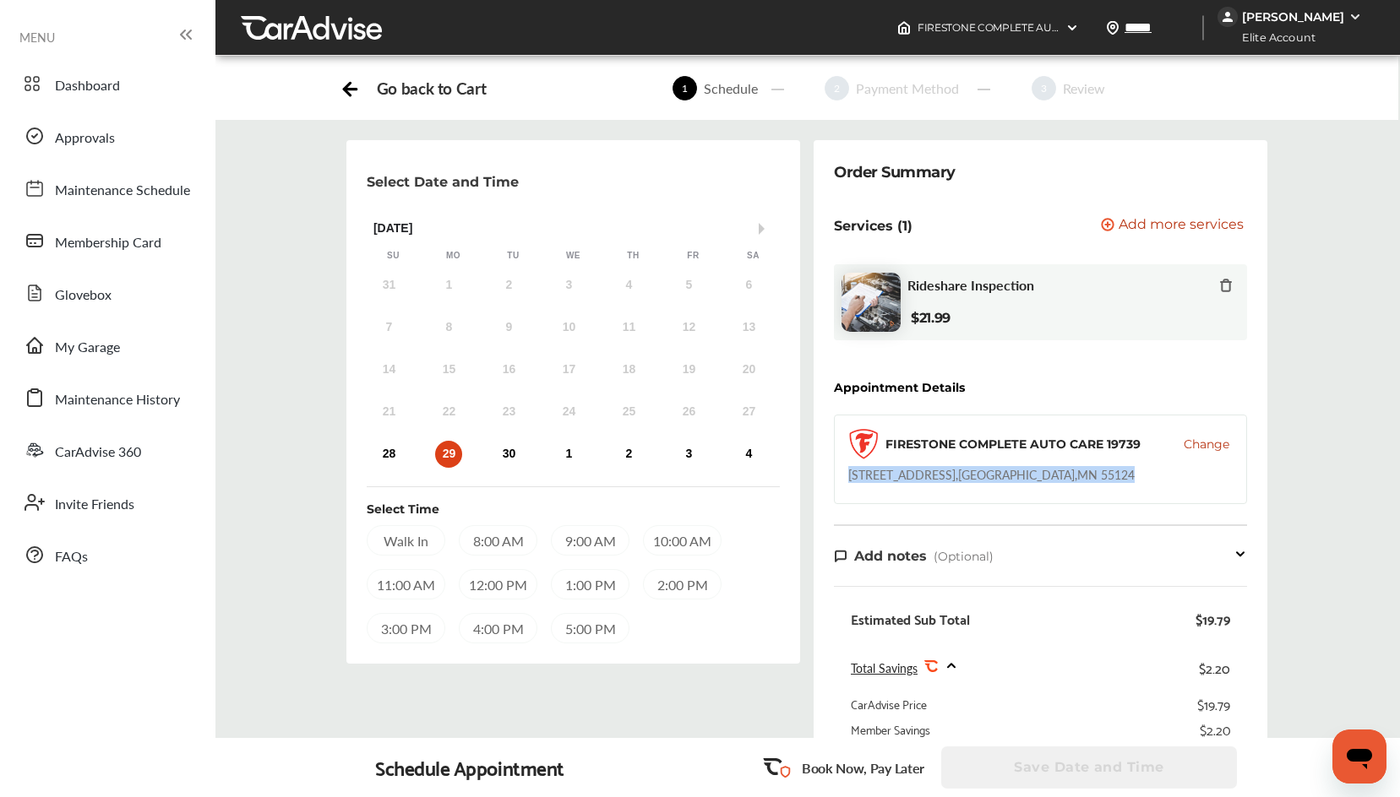
click at [1083, 481] on div "FIRESTONE COMPLETE AUTO CARE 19739 Change [STREET_ADDRESS]" at bounding box center [1040, 460] width 413 height 90
copy div "[STREET_ADDRESS]"
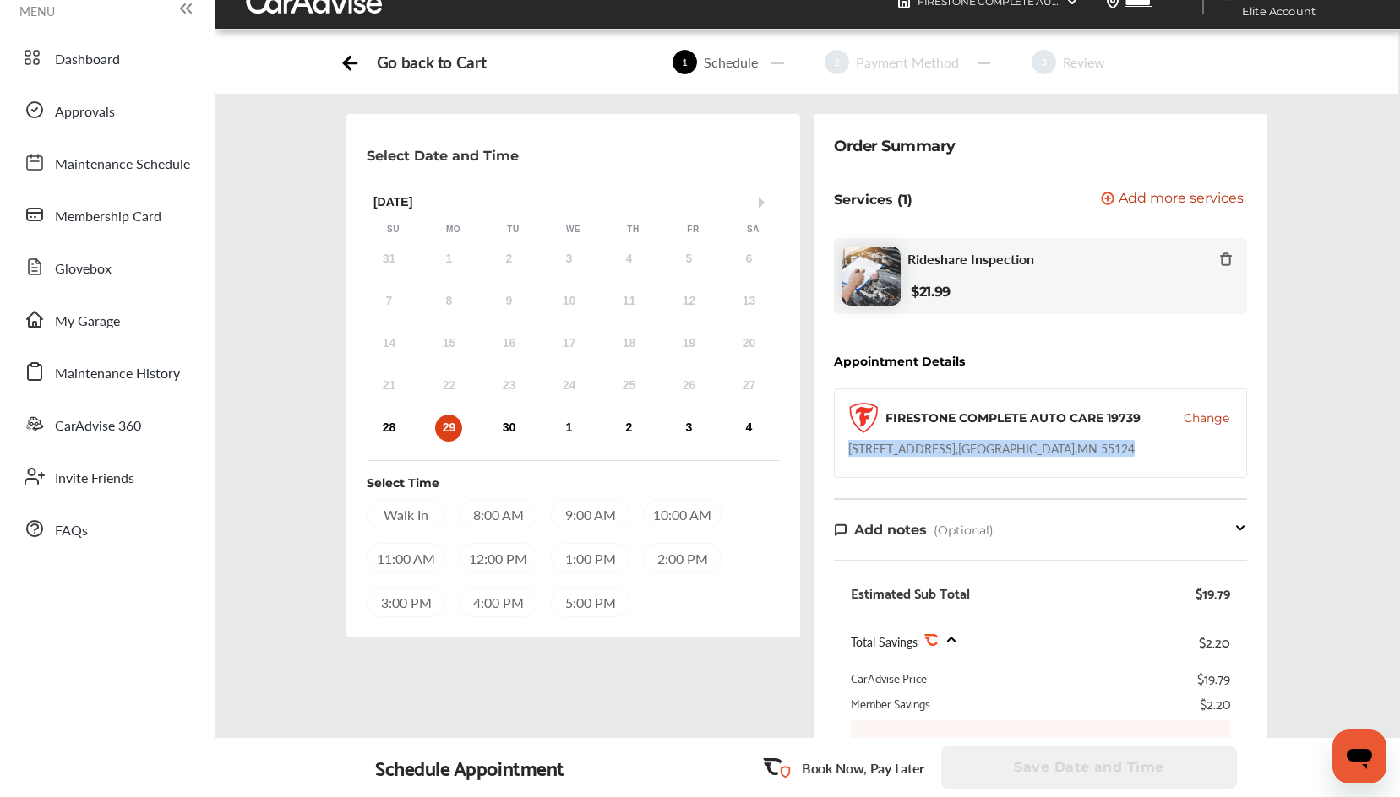
scroll to position [0, 0]
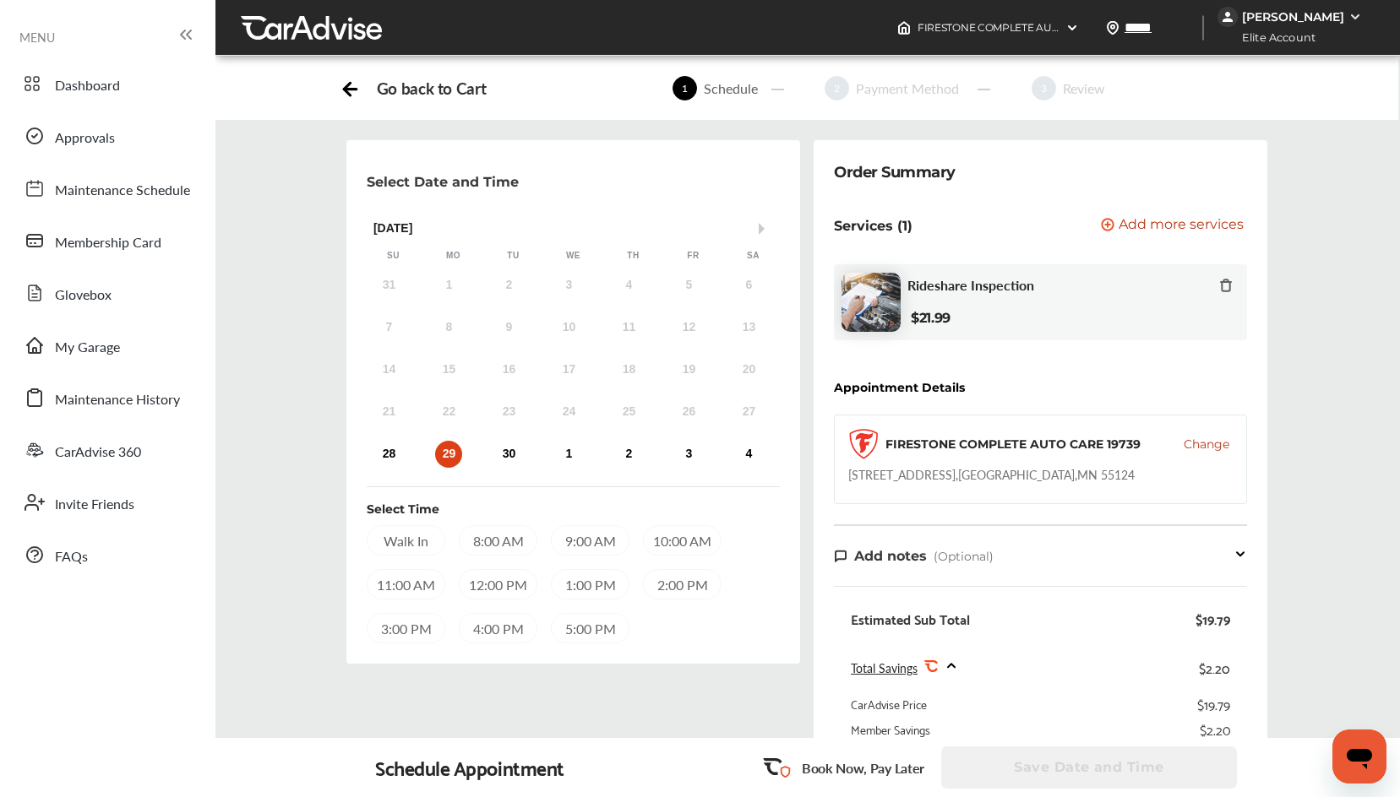
click at [389, 80] on div "Go back to Cart" at bounding box center [431, 88] width 109 height 19
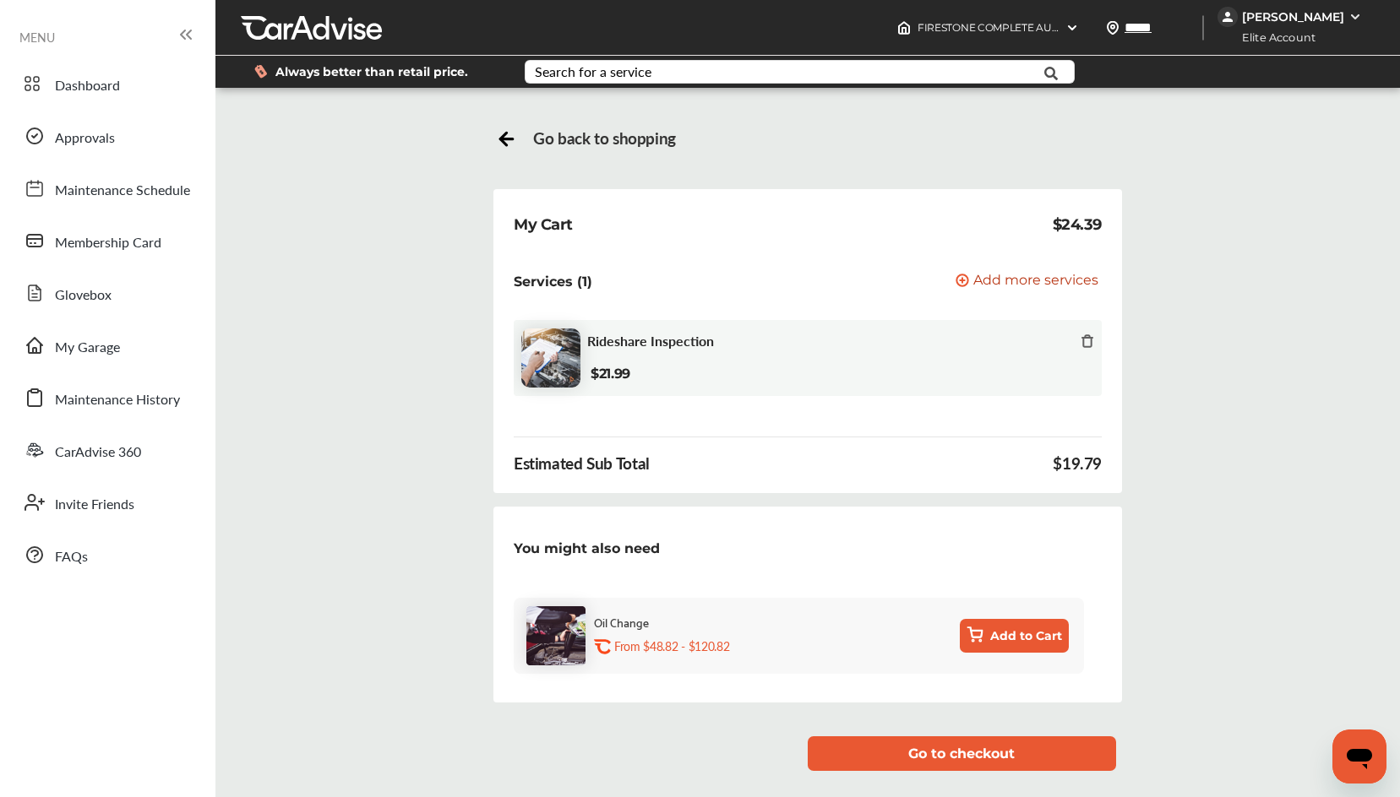
click at [1086, 342] on icon at bounding box center [1087, 342] width 14 height 14
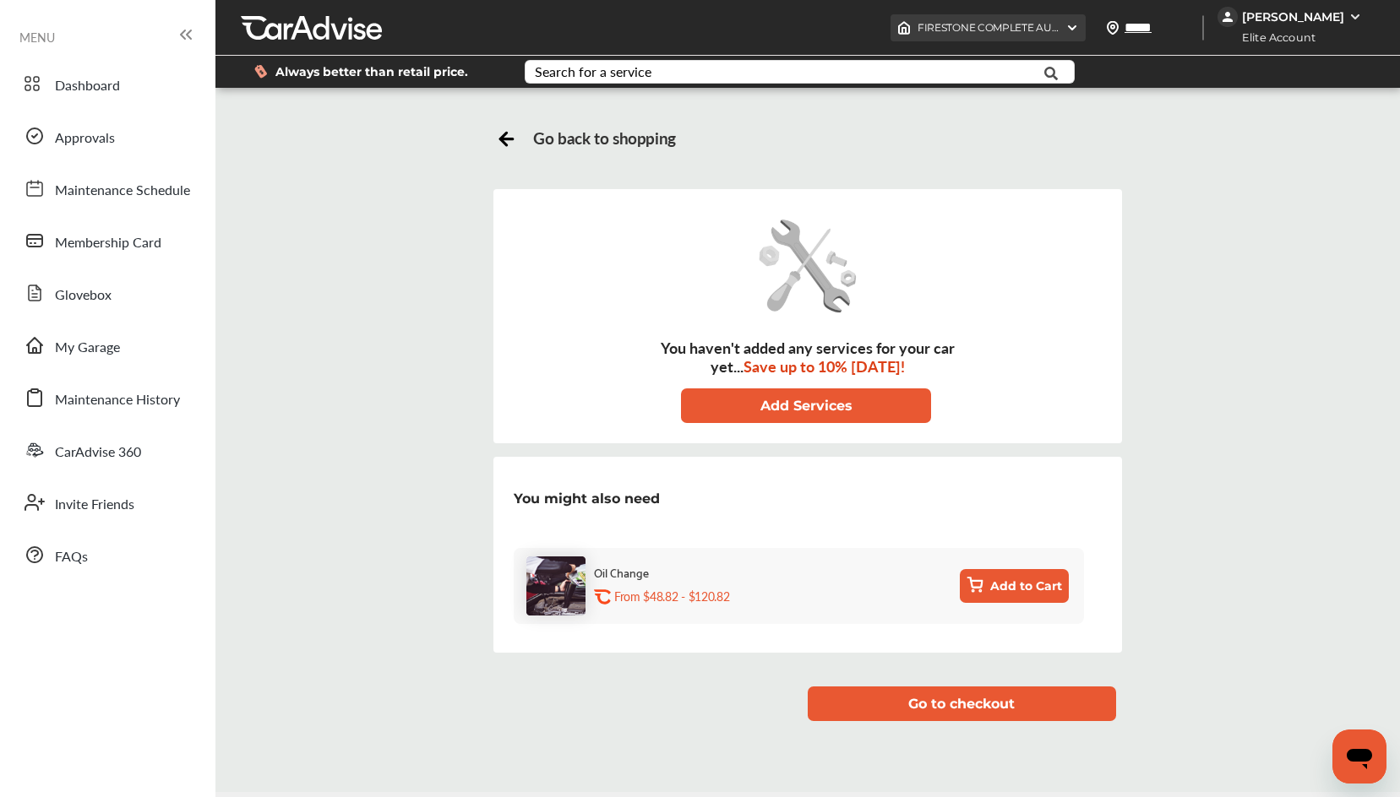
drag, startPoint x: 516, startPoint y: 135, endPoint x: 1042, endPoint y: 21, distance: 538.5
click at [515, 141] on icon at bounding box center [506, 136] width 21 height 21
